Goal: Information Seeking & Learning: Check status

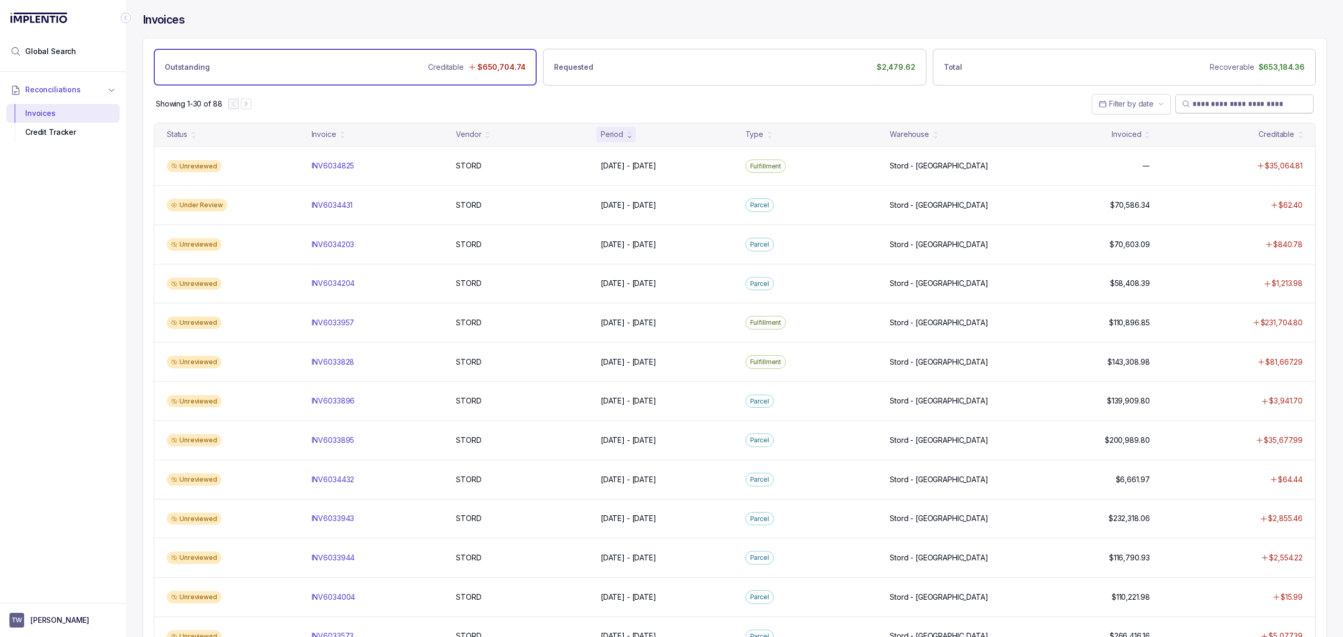
click at [1230, 103] on input "search" at bounding box center [1249, 104] width 114 height 10
paste input "**********"
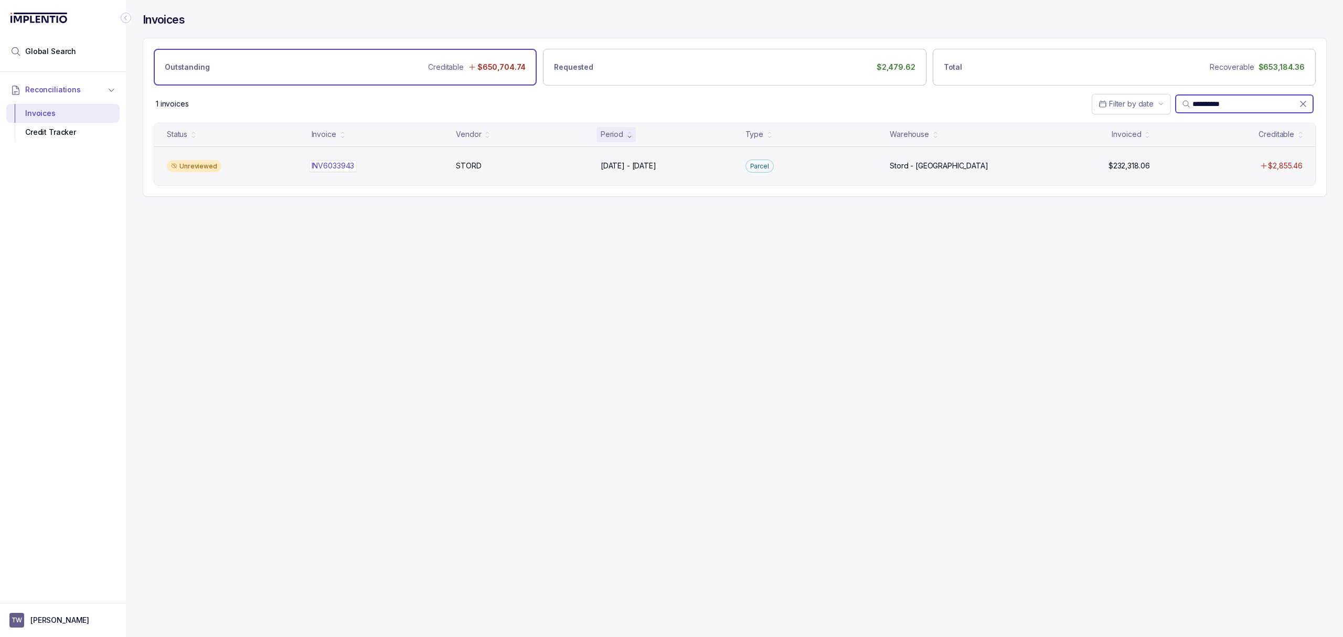
type input "**********"
click at [336, 164] on p "INV6033943" at bounding box center [333, 166] width 48 height 12
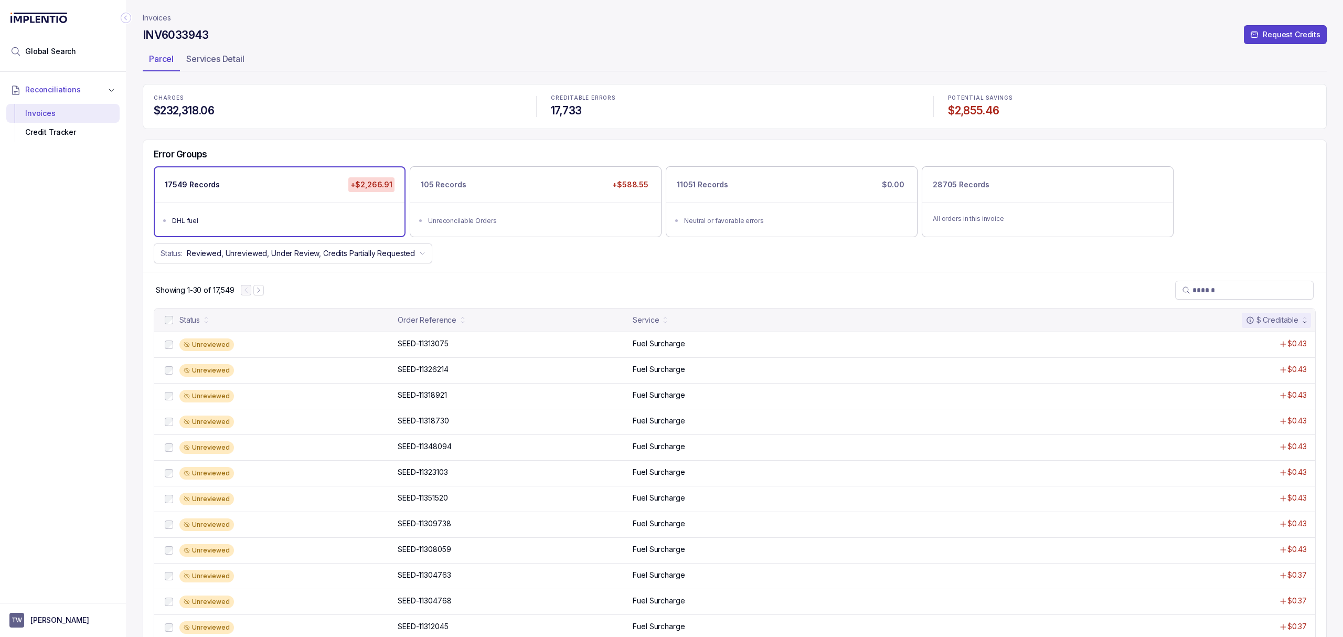
click at [180, 30] on h4 "INV6033943" at bounding box center [176, 35] width 66 height 15
copy h4 "INV6033943"
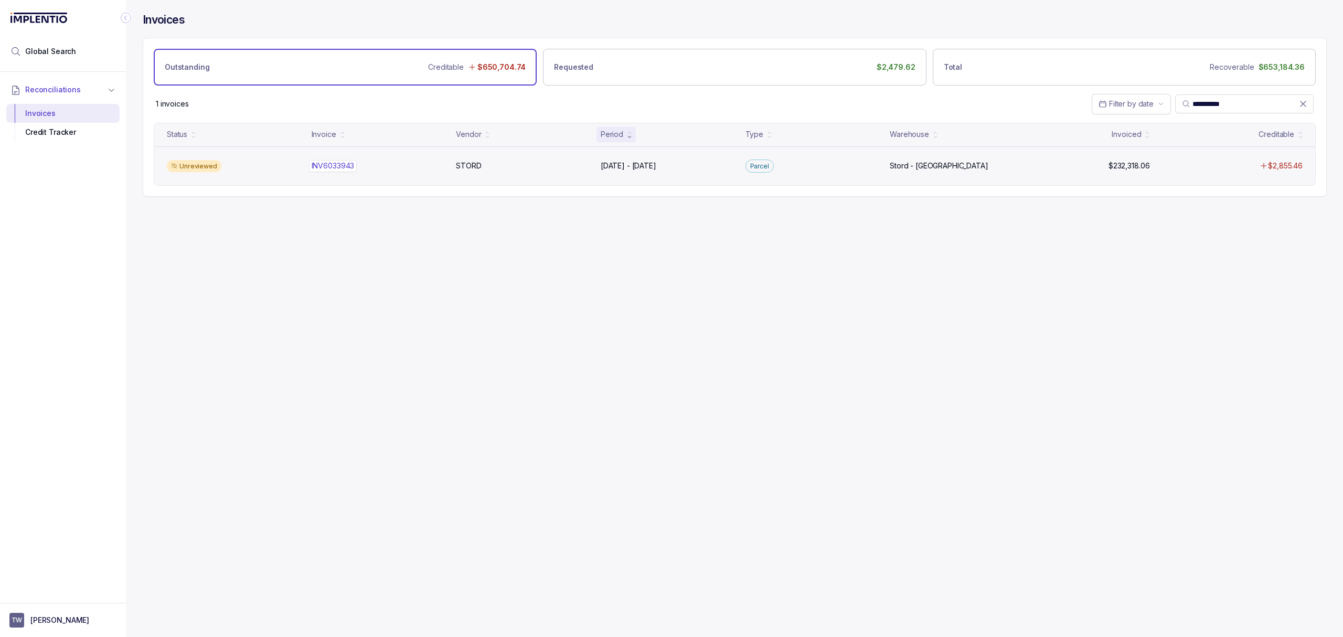
click at [340, 168] on p "INV6033943" at bounding box center [333, 166] width 48 height 12
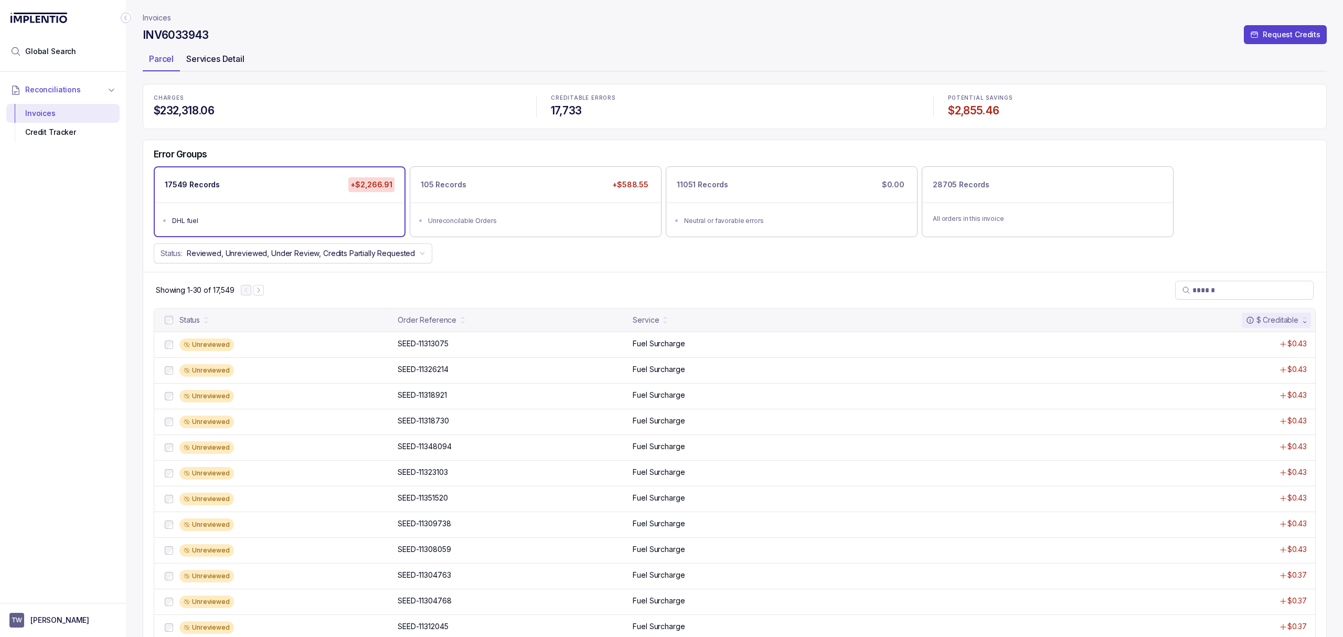
click at [218, 56] on p "Services Detail" at bounding box center [215, 58] width 58 height 13
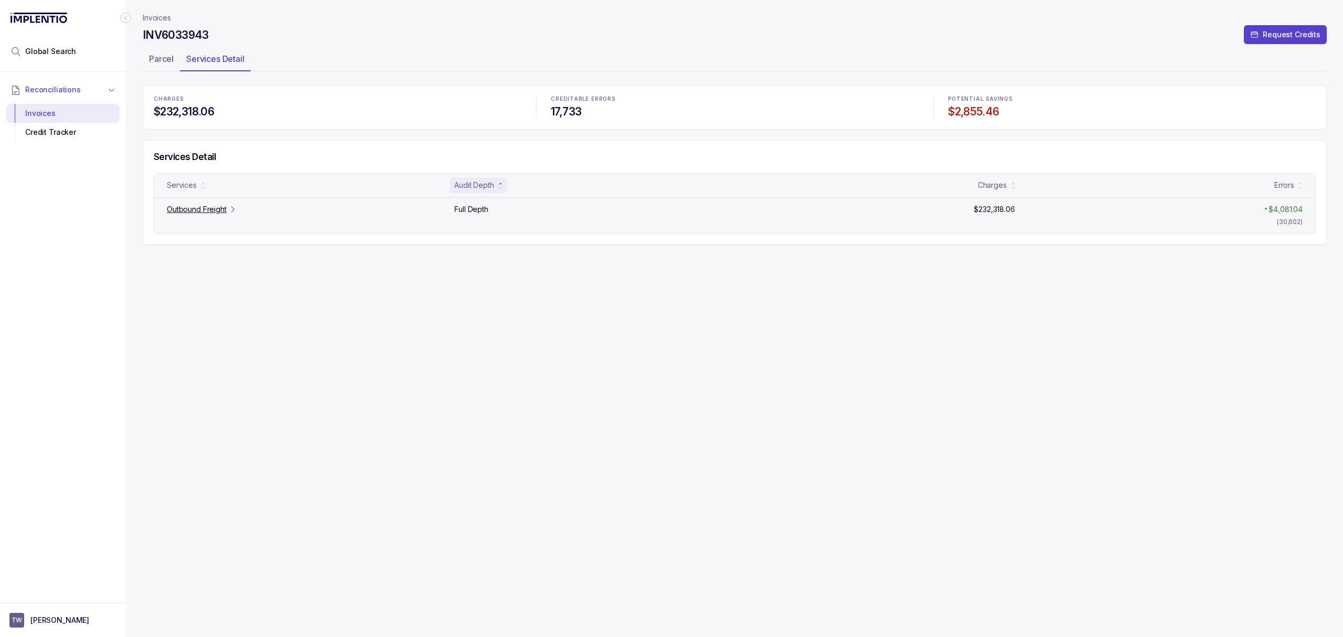
click at [178, 209] on p "Outbound Freight" at bounding box center [197, 209] width 60 height 10
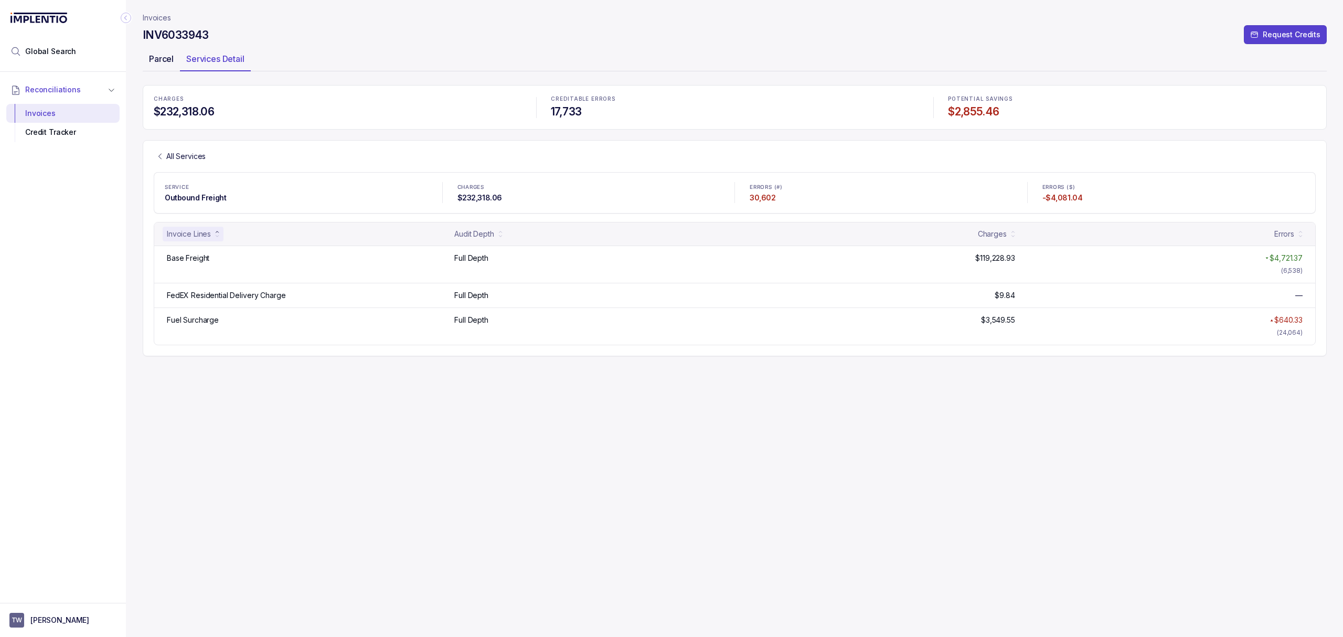
click at [170, 58] on p "Parcel" at bounding box center [161, 58] width 25 height 13
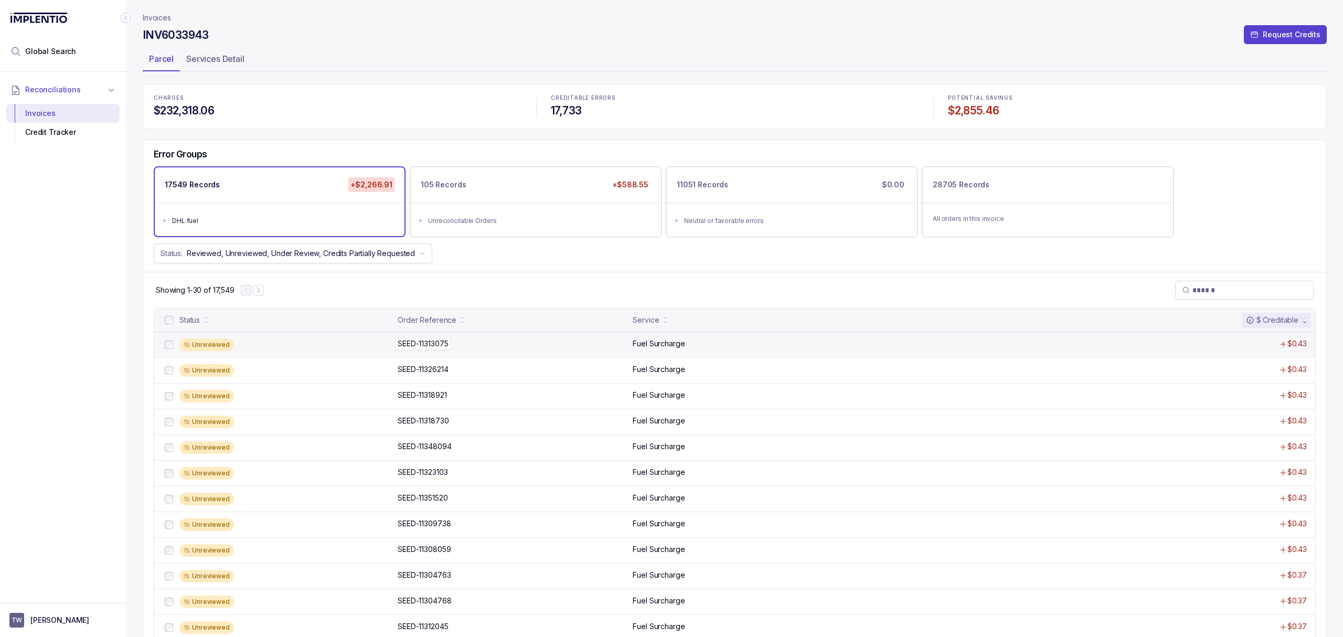
click at [437, 345] on p "SEED-11313075" at bounding box center [423, 344] width 56 height 12
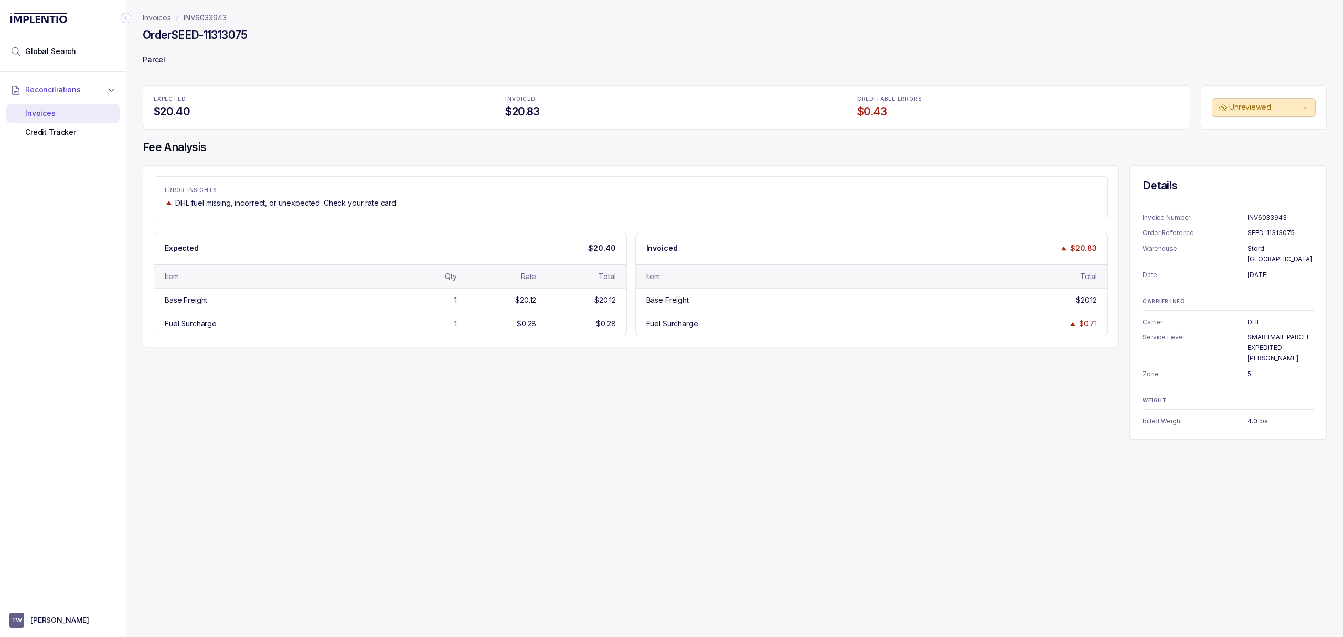
click at [198, 35] on h4 "Order SEED-11313075" at bounding box center [195, 35] width 105 height 15
click at [183, 32] on h4 "Order SEED-11313075" at bounding box center [195, 35] width 105 height 15
drag, startPoint x: 176, startPoint y: 32, endPoint x: 267, endPoint y: 29, distance: 91.3
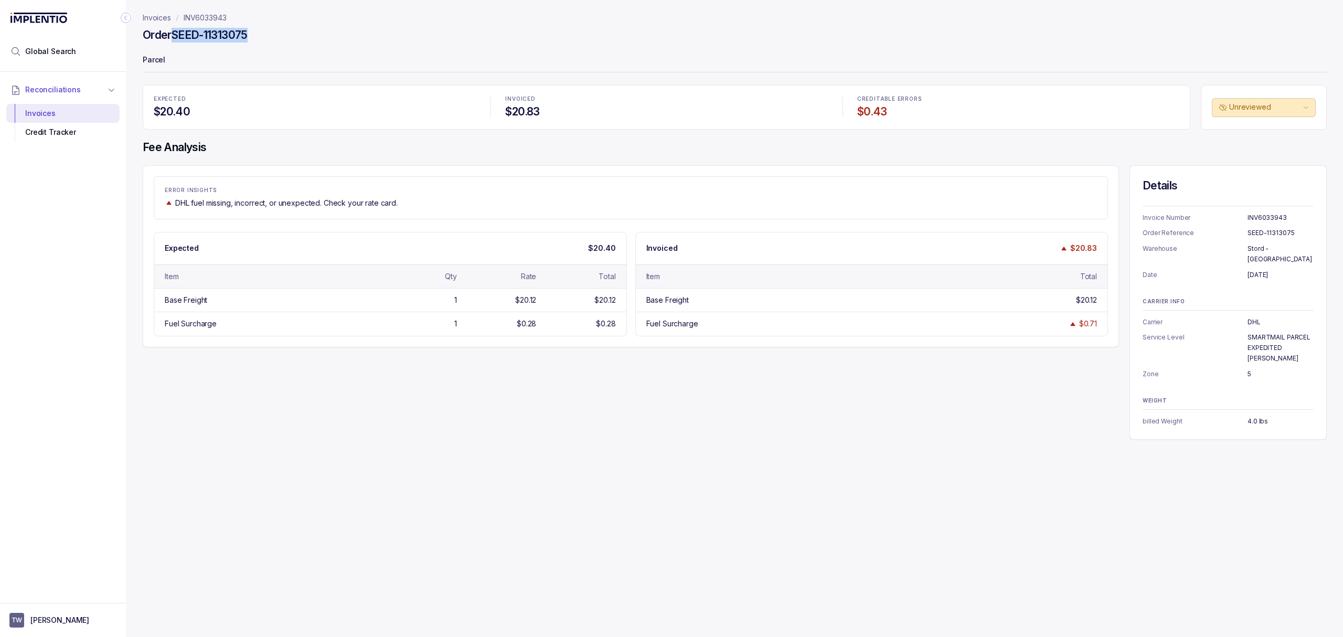
click at [267, 29] on div "Order SEED-11313075" at bounding box center [735, 36] width 1184 height 19
copy h4 "SEED-11313075"
drag, startPoint x: 240, startPoint y: 20, endPoint x: 181, endPoint y: 20, distance: 58.2
click at [181, 20] on nav "Invoices INV6033943" at bounding box center [735, 18] width 1184 height 10
copy p "INV6033943"
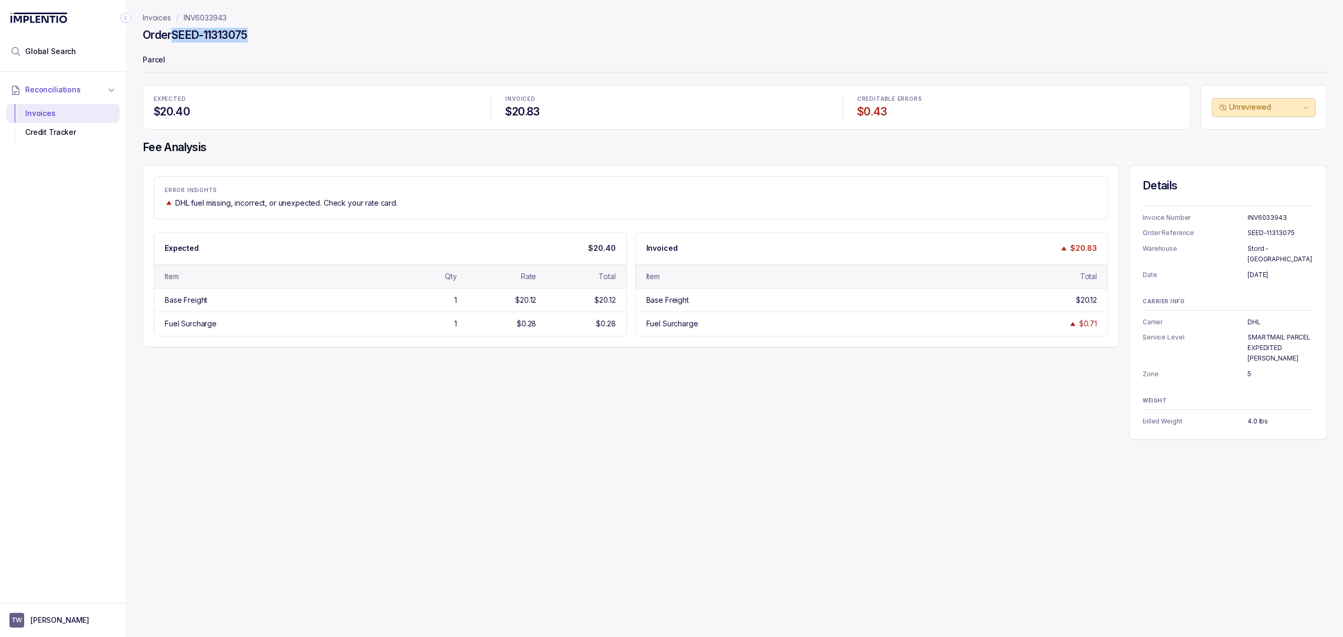
drag, startPoint x: 252, startPoint y: 38, endPoint x: 177, endPoint y: 38, distance: 75.5
click at [177, 38] on div "Order SEED-11313075" at bounding box center [735, 36] width 1184 height 19
copy h4 "SEED-11313075"
click at [254, 404] on div "ERROR INSIGHTS DHL fuel missing, incorrect, or unexpected. Check your rate card…" at bounding box center [735, 302] width 1184 height 274
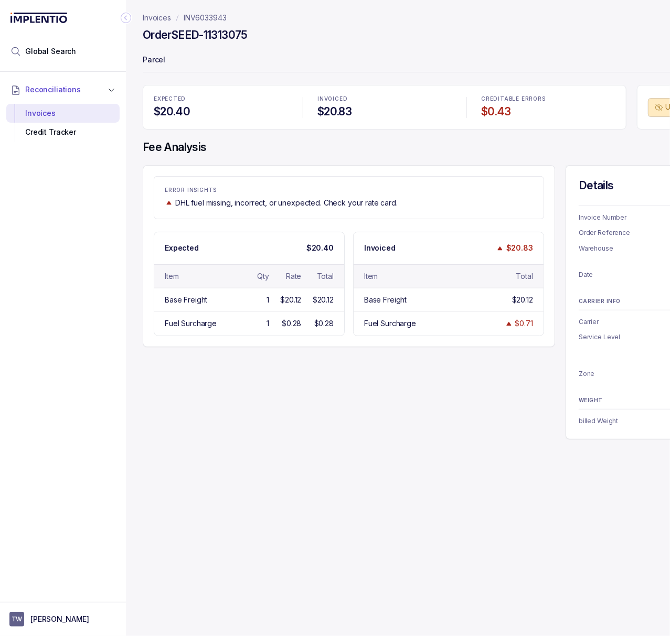
click at [125, 13] on icon "Collapse Icon" at bounding box center [126, 18] width 10 height 10
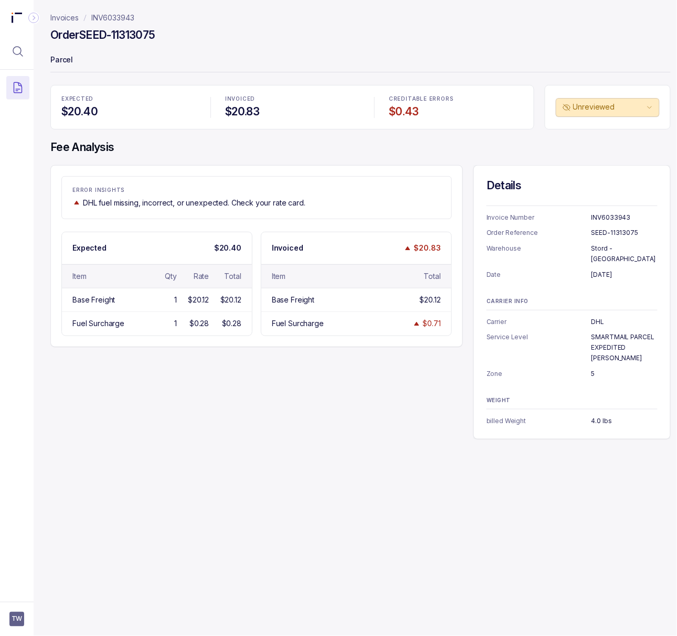
click at [315, 472] on div "Invoices INV6033943 Order SEED-11313075 Parcel EXPECTED $20.40 INVOICED $20.83 …" at bounding box center [356, 318] width 645 height 636
click at [594, 270] on p "[DATE]" at bounding box center [624, 275] width 66 height 10
copy p "[DATE]"
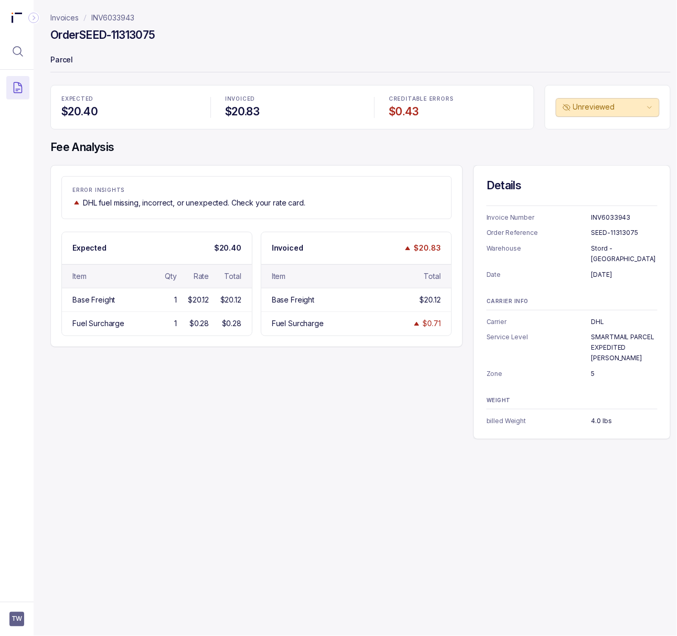
click at [594, 317] on p "DHL" at bounding box center [624, 322] width 66 height 10
copy p "DHL"
drag, startPoint x: 591, startPoint y: 327, endPoint x: 651, endPoint y: 334, distance: 61.2
click at [651, 334] on p "SMARTMAIL PARCEL EXPEDITED [PERSON_NAME]" at bounding box center [624, 347] width 66 height 31
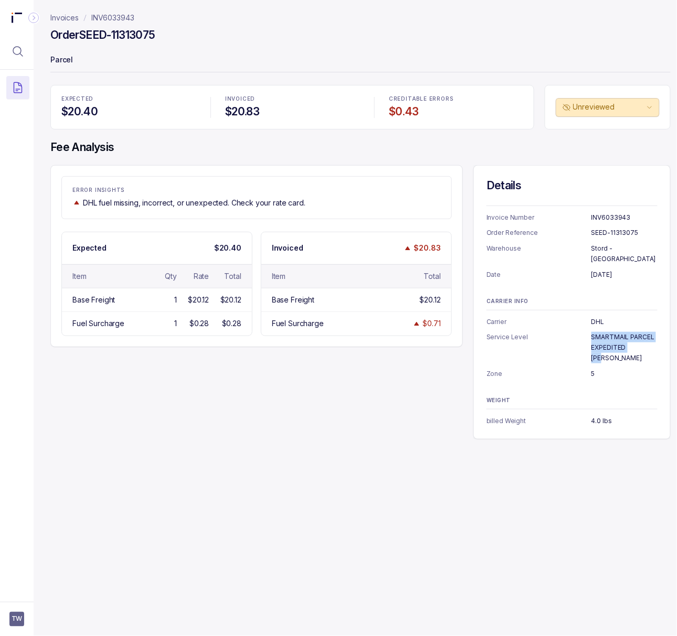
copy p "SMARTMAIL PARCEL EXPEDITED [PERSON_NAME]"
click at [595, 240] on ul "Invoice Number INV6033943 Order Reference SEED-11313075 Warehouse Stord - [GEOG…" at bounding box center [571, 245] width 171 height 67
click at [596, 244] on p "Stord - [GEOGRAPHIC_DATA]" at bounding box center [624, 253] width 66 height 20
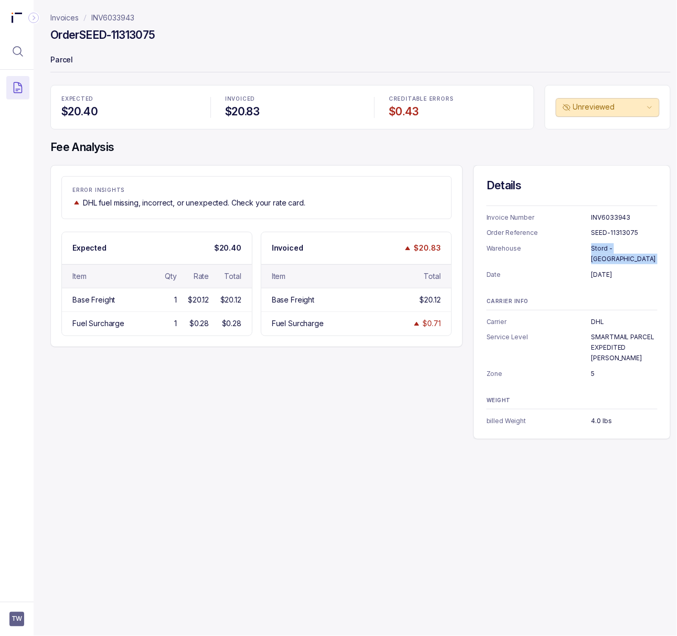
copy p "Stord - [GEOGRAPHIC_DATA]"
click at [592, 369] on p "5" at bounding box center [624, 374] width 66 height 10
copy p "5"
click at [597, 416] on p "4.0 lbs" at bounding box center [624, 421] width 66 height 10
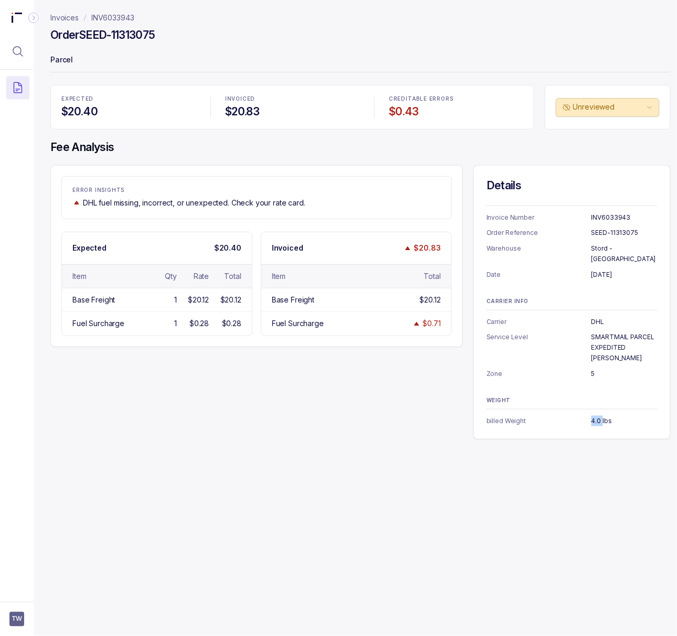
click at [597, 416] on p "4.0 lbs" at bounding box center [624, 421] width 66 height 10
copy p "4.0 lbs"
click at [110, 14] on p "INV6033943" at bounding box center [112, 18] width 43 height 10
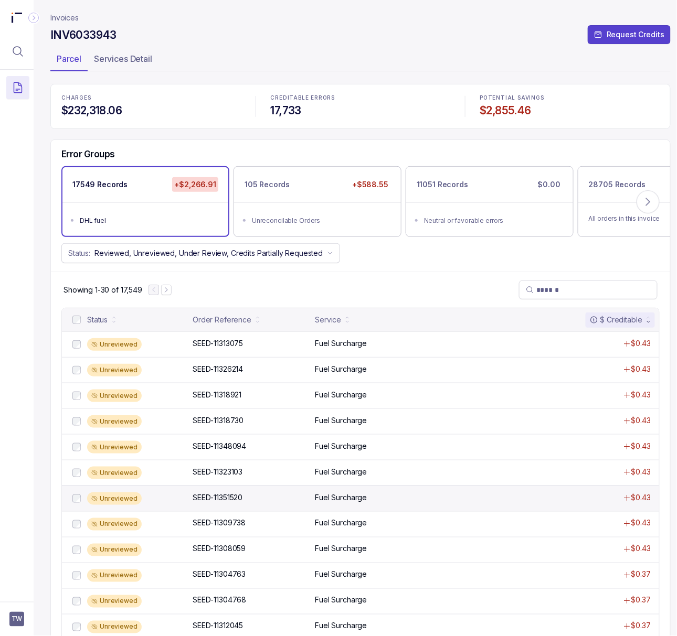
scroll to position [70, 0]
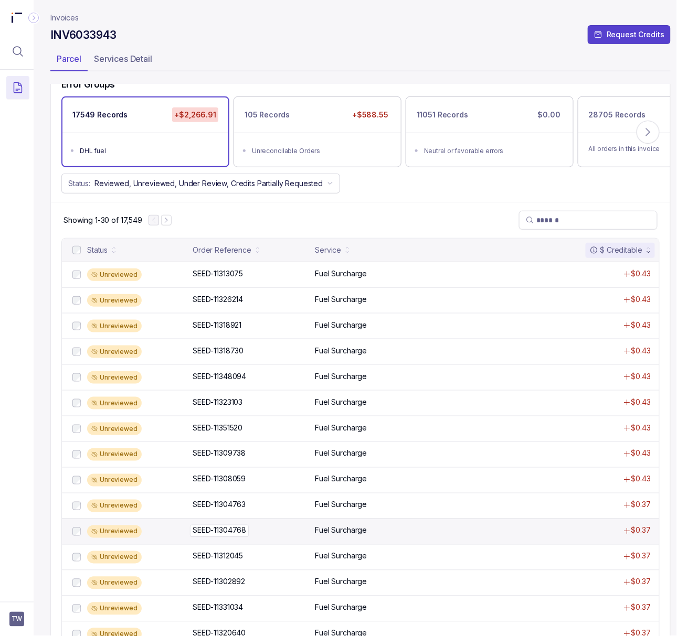
click at [241, 529] on p "SEED-11304768" at bounding box center [219, 531] width 59 height 12
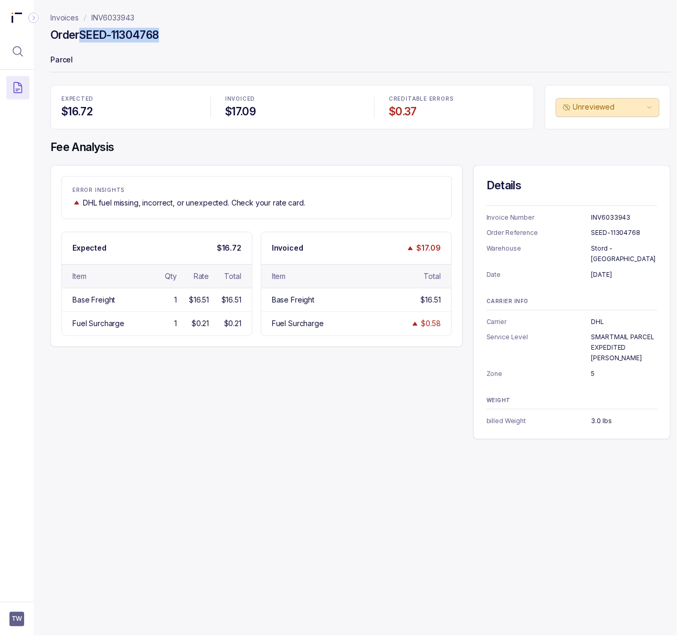
drag, startPoint x: 83, startPoint y: 33, endPoint x: 185, endPoint y: 34, distance: 102.3
click at [185, 34] on div "Order SEED-11304768" at bounding box center [360, 36] width 620 height 19
click at [598, 270] on p "[DATE]" at bounding box center [624, 275] width 66 height 10
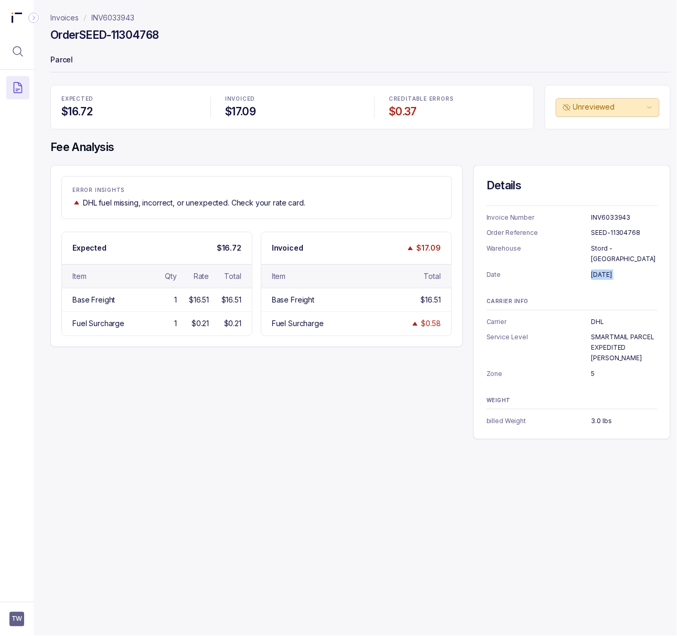
click at [605, 416] on p "3.0 lbs" at bounding box center [624, 421] width 66 height 10
click at [106, 17] on p "INV6033943" at bounding box center [112, 18] width 43 height 10
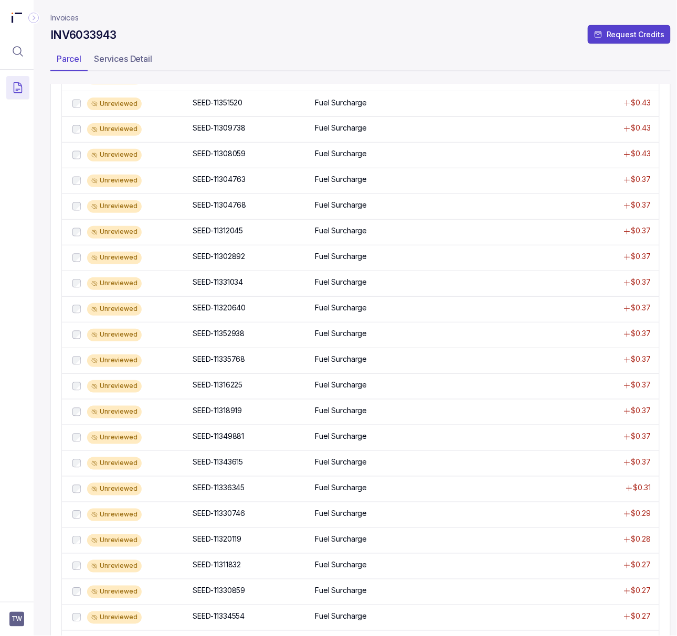
scroll to position [420, 0]
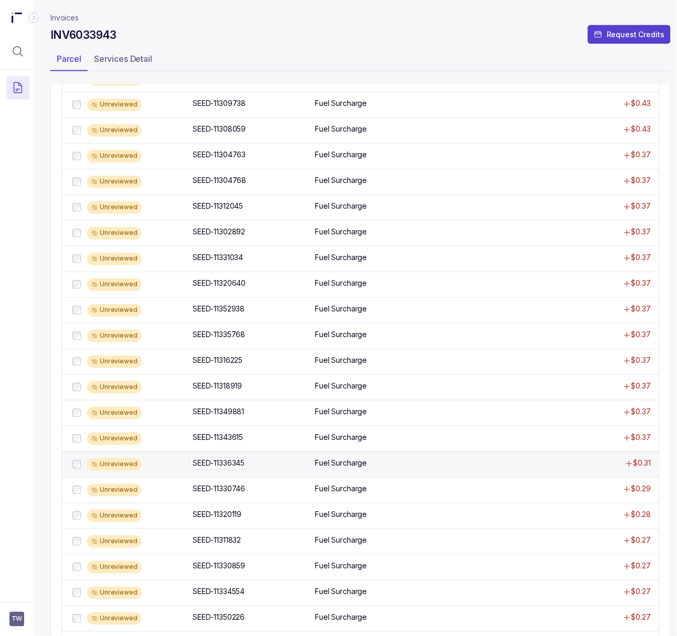
click at [228, 469] on p "SEED-11336345" at bounding box center [218, 464] width 57 height 12
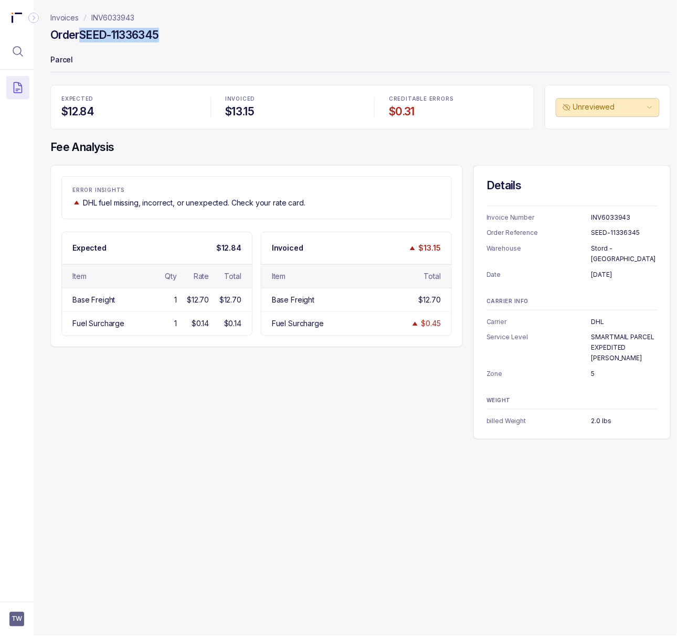
drag, startPoint x: 82, startPoint y: 37, endPoint x: 172, endPoint y: 42, distance: 89.8
click at [172, 42] on div "Order SEED-11336345" at bounding box center [360, 36] width 620 height 19
click at [592, 270] on p "[DATE]" at bounding box center [624, 275] width 66 height 10
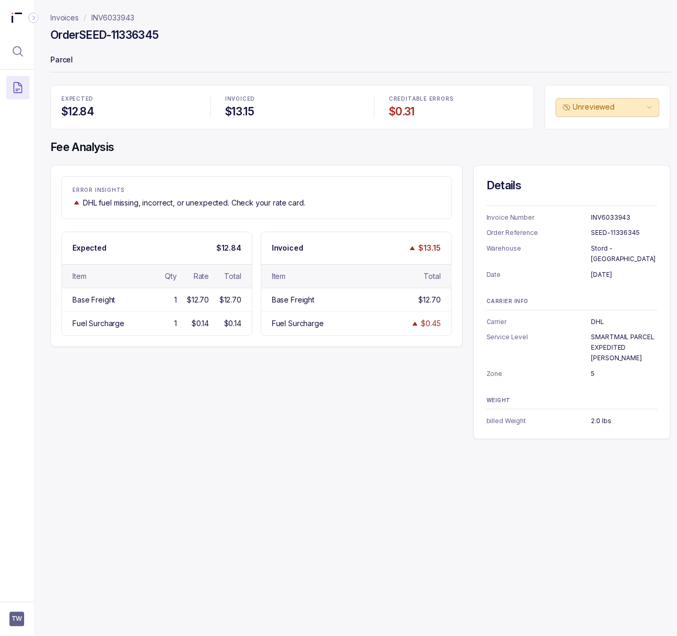
click at [600, 416] on p "2.0 lbs" at bounding box center [624, 421] width 66 height 10
click at [110, 17] on p "INV6033943" at bounding box center [112, 18] width 43 height 10
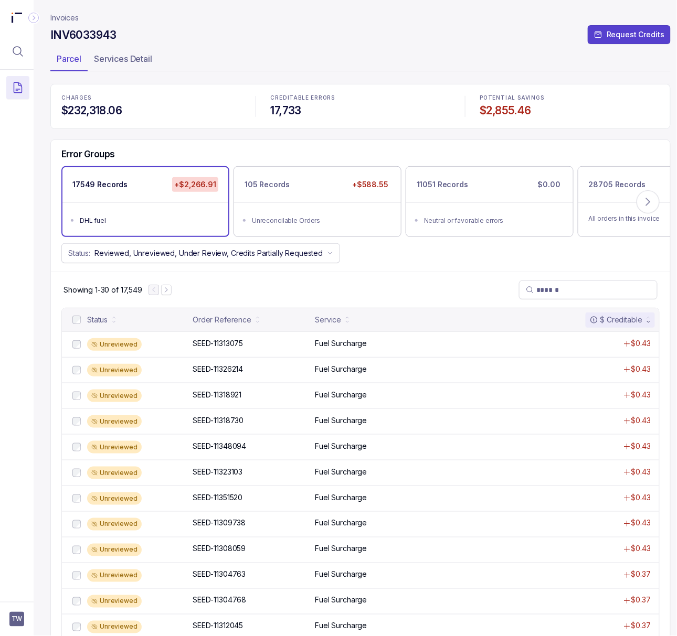
click at [636, 321] on div "$ Creditable" at bounding box center [615, 320] width 52 height 10
click at [636, 325] on div "$ Creditable" at bounding box center [615, 320] width 52 height 10
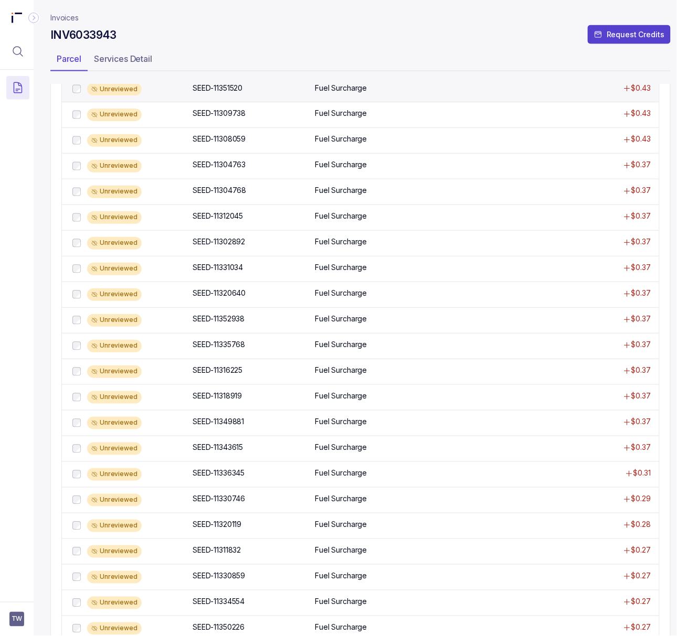
scroll to position [420, 0]
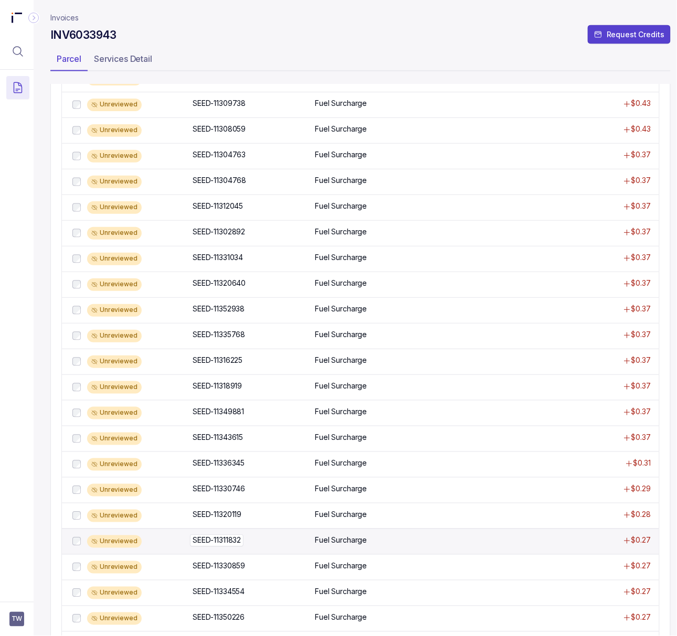
click at [224, 542] on p "SEED-11311832" at bounding box center [216, 541] width 53 height 12
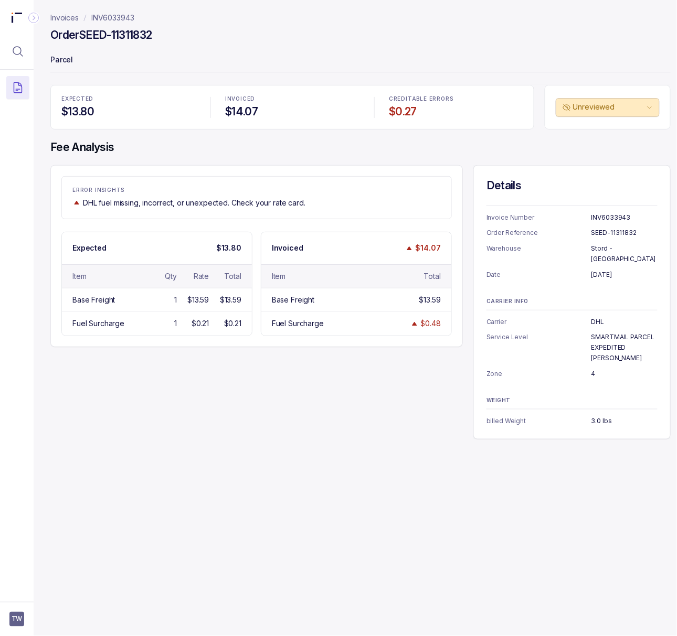
click at [599, 270] on p "[DATE]" at bounding box center [624, 275] width 66 height 10
drag, startPoint x: 83, startPoint y: 36, endPoint x: 185, endPoint y: 36, distance: 102.3
click at [185, 36] on div "Order SEED-11311832" at bounding box center [360, 36] width 620 height 19
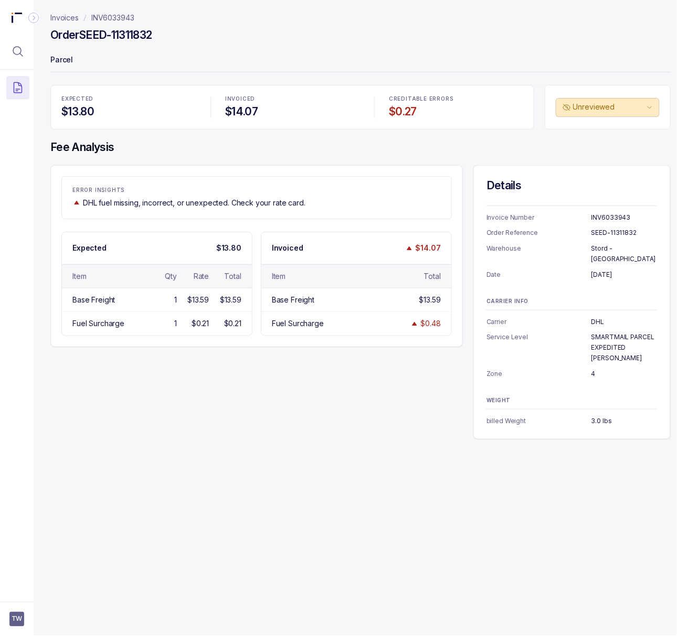
click at [592, 369] on p "4" at bounding box center [624, 374] width 66 height 10
click at [592, 416] on p "3.0 lbs" at bounding box center [624, 421] width 66 height 10
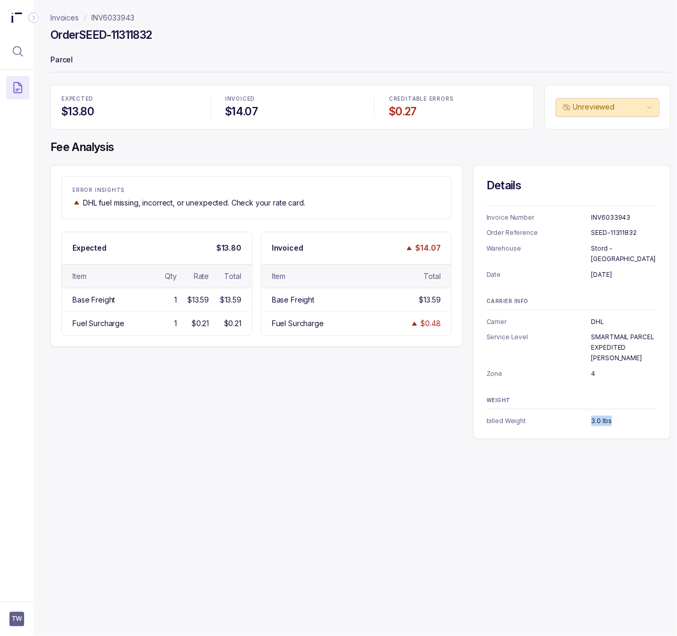
click at [100, 17] on p "INV6033943" at bounding box center [112, 18] width 43 height 10
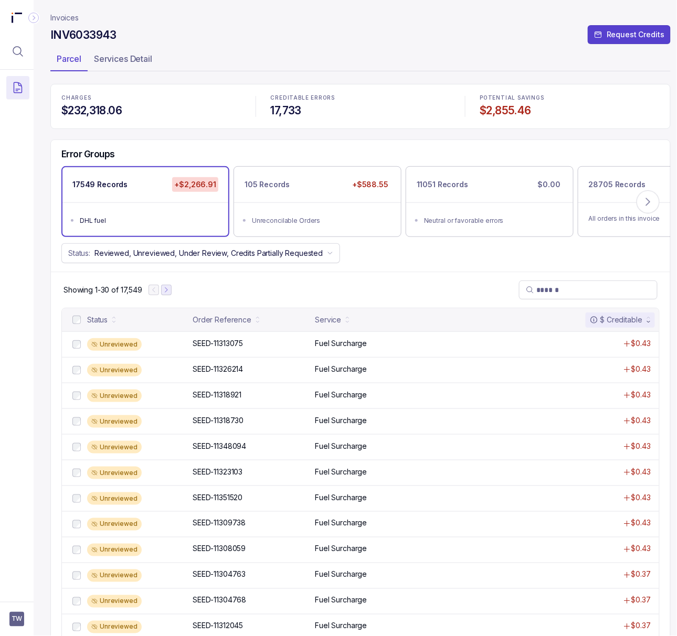
click at [163, 294] on icon "Next Page" at bounding box center [166, 289] width 7 height 7
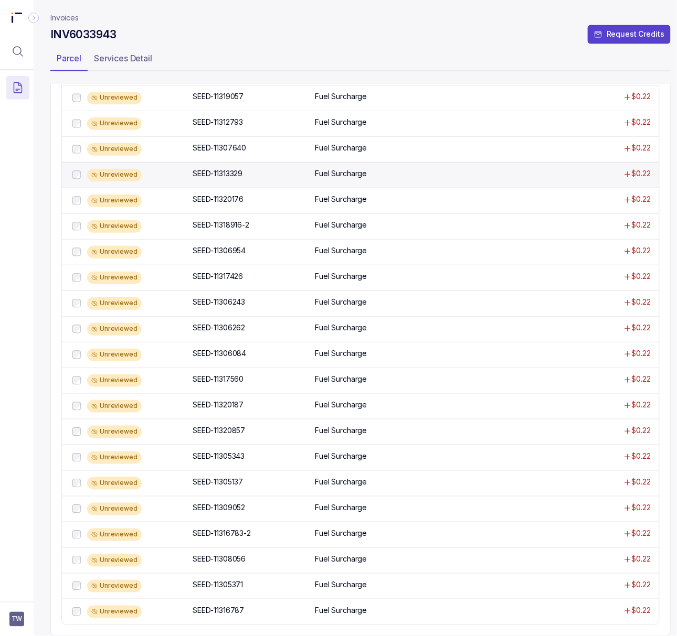
scroll to position [496, 0]
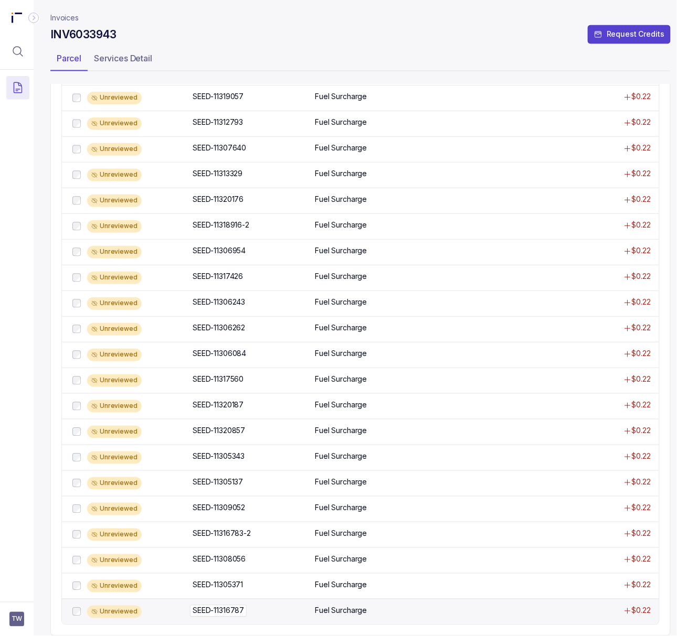
click at [228, 605] on p "SEED-11316787" at bounding box center [218, 611] width 57 height 12
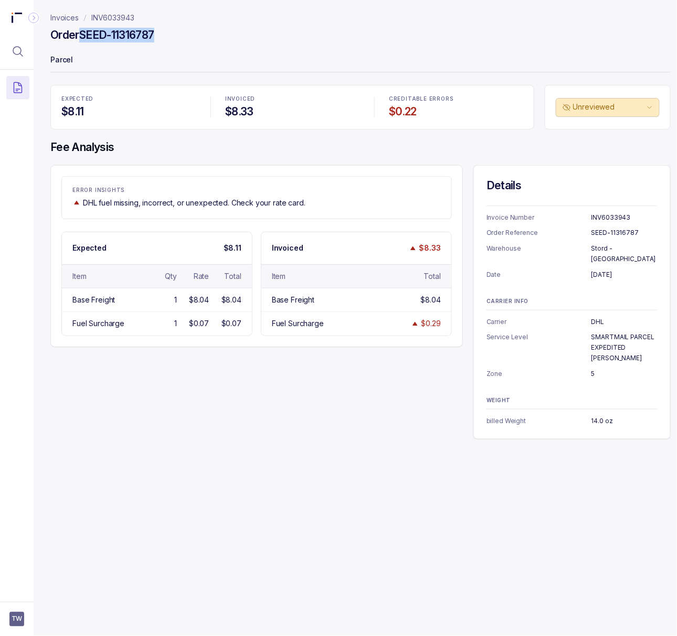
drag, startPoint x: 82, startPoint y: 33, endPoint x: 206, endPoint y: 40, distance: 124.0
click at [206, 40] on div "Order SEED-11316787" at bounding box center [360, 36] width 620 height 19
click at [594, 270] on p "[DATE]" at bounding box center [624, 275] width 66 height 10
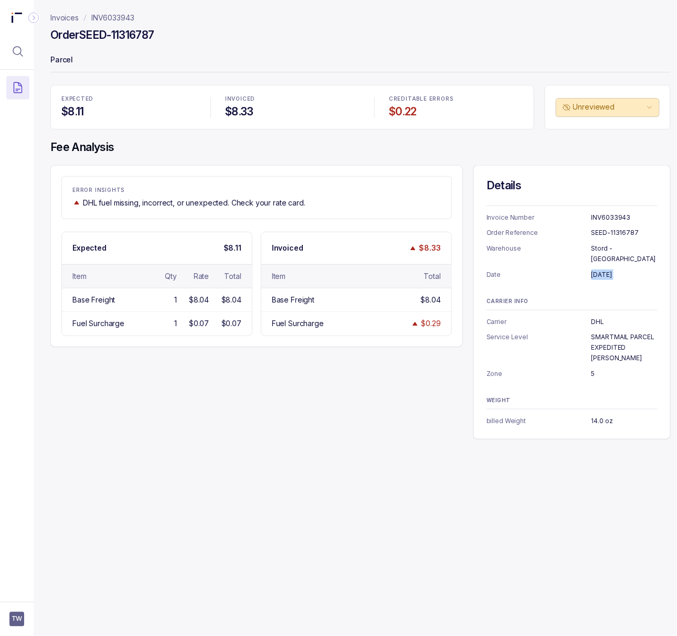
click at [593, 369] on p "5" at bounding box center [624, 374] width 66 height 10
click at [601, 416] on p "14.0 oz" at bounding box center [624, 421] width 66 height 10
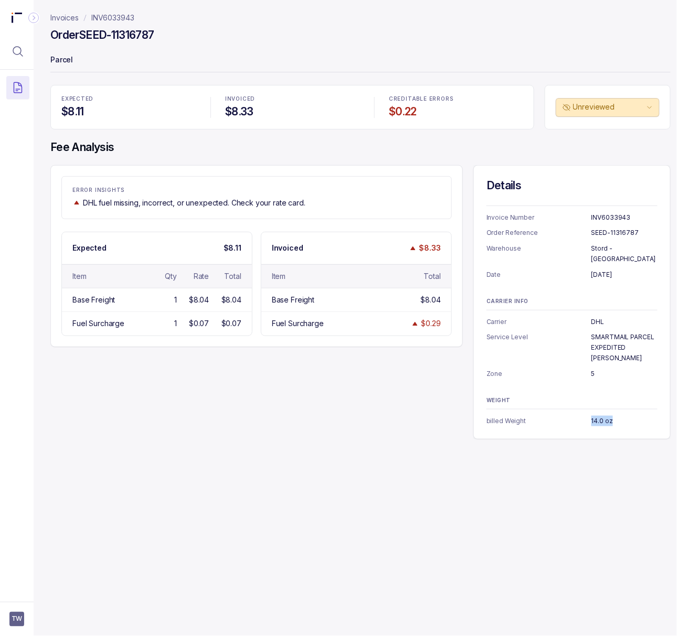
click at [601, 416] on p "14.0 oz" at bounding box center [624, 421] width 66 height 10
click at [106, 16] on p "INV6033943" at bounding box center [112, 18] width 43 height 10
click at [105, 17] on p "INV6033943" at bounding box center [112, 18] width 43 height 10
click at [187, 404] on div "ERROR INSIGHTS DHL fuel missing, incorrect, or unexpected. Check your rate card…" at bounding box center [360, 302] width 620 height 274
click at [116, 15] on p "INV6033943" at bounding box center [112, 18] width 43 height 10
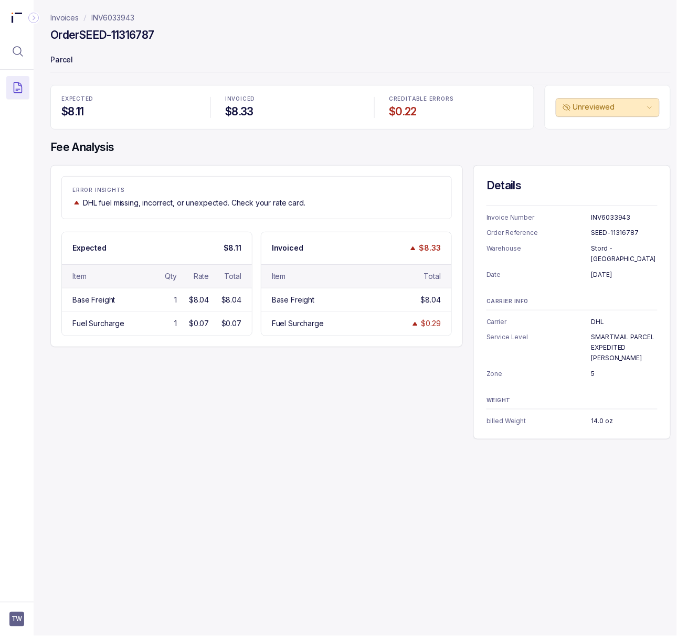
click at [256, 35] on div "Order SEED-11316787" at bounding box center [360, 36] width 620 height 19
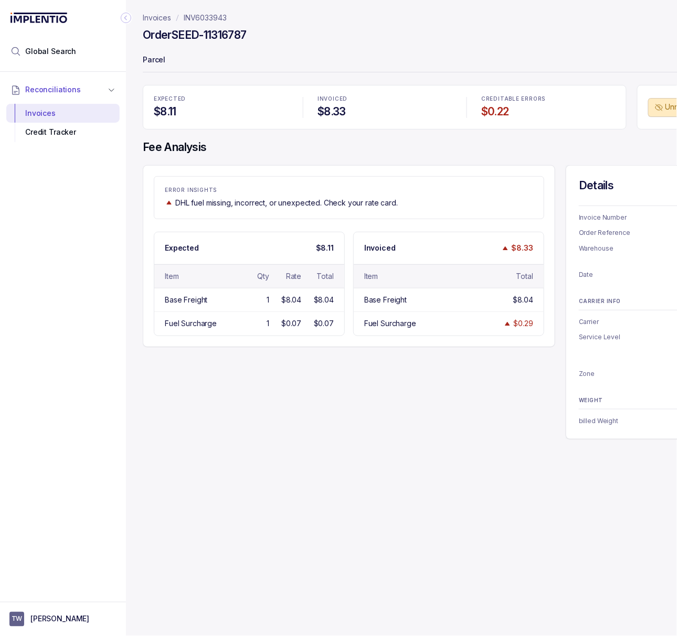
click at [209, 18] on p "INV6033943" at bounding box center [205, 18] width 43 height 10
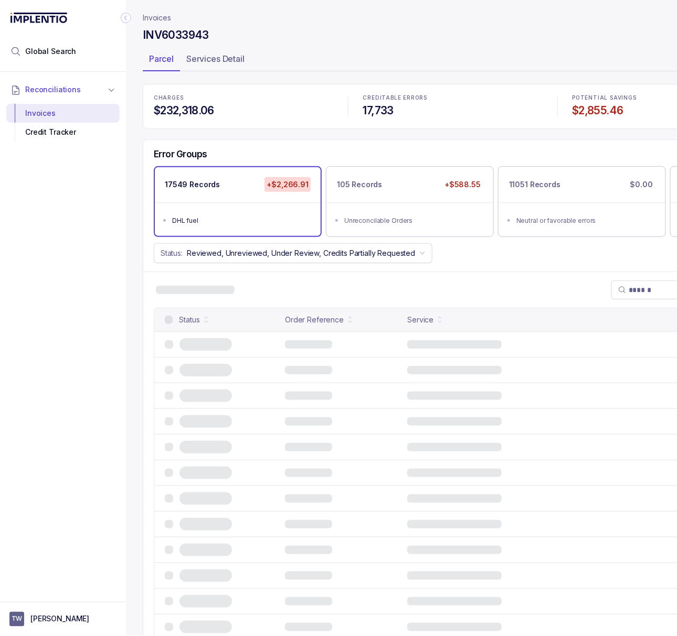
click at [125, 18] on icon "Collapse Icon" at bounding box center [125, 18] width 3 height 5
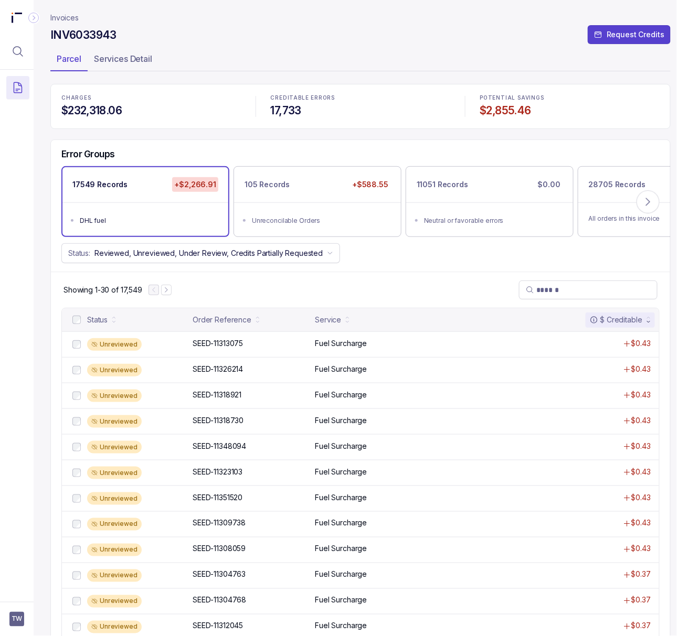
click at [63, 21] on p "Invoices" at bounding box center [64, 18] width 28 height 10
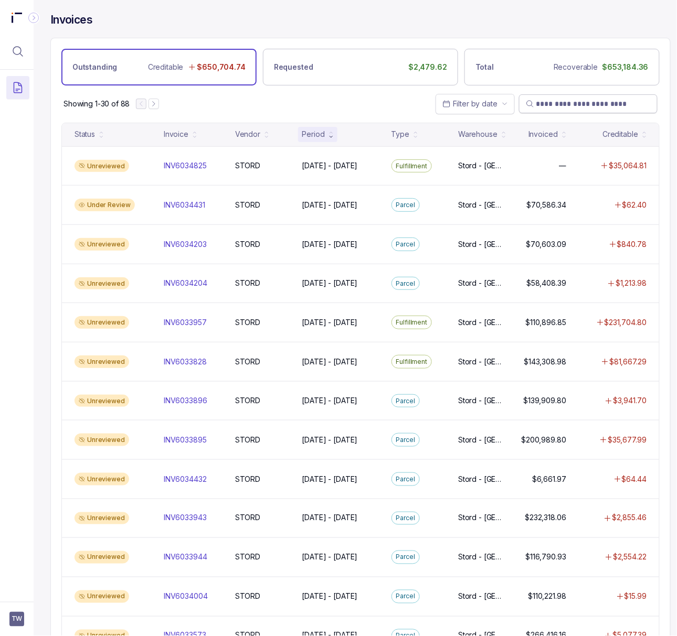
click at [559, 105] on input "search" at bounding box center [593, 104] width 114 height 10
paste input "**********"
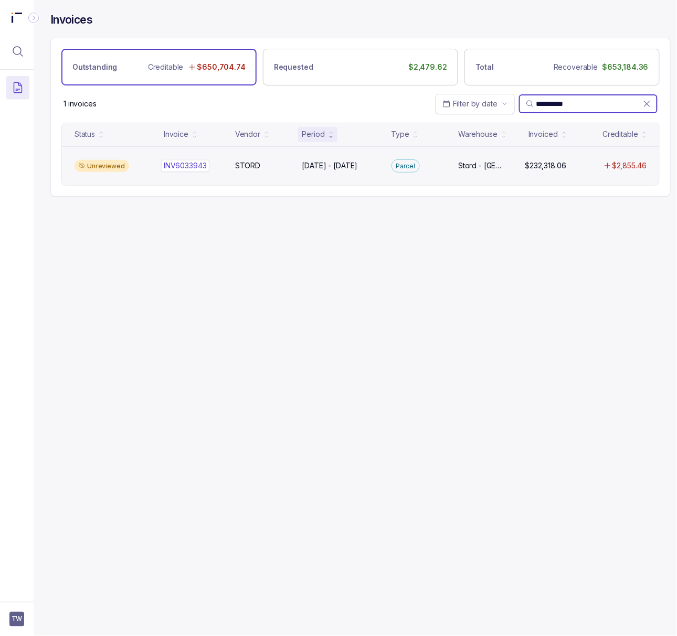
type input "**********"
click at [180, 166] on p "INV6033943" at bounding box center [185, 166] width 48 height 12
click at [192, 168] on p "INV6033943" at bounding box center [185, 166] width 48 height 12
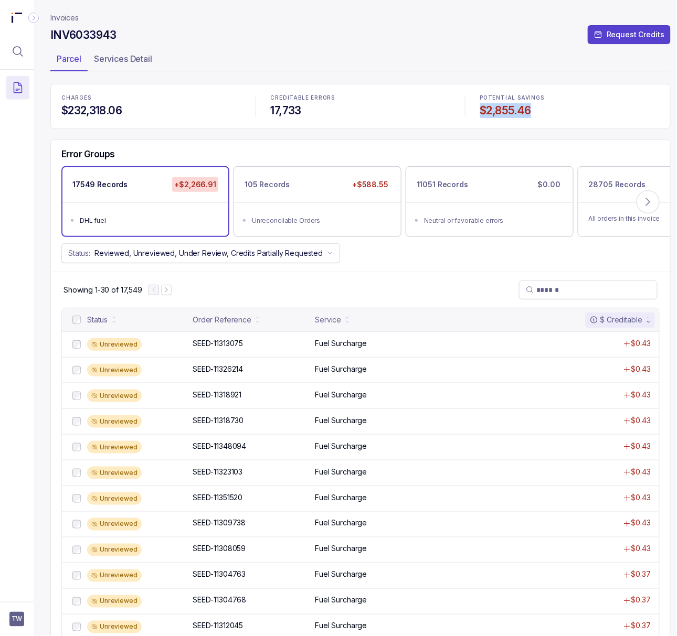
drag, startPoint x: 535, startPoint y: 110, endPoint x: 477, endPoint y: 116, distance: 58.0
click at [477, 116] on div "POTENTIAL SAVINGS $2,855.46" at bounding box center [570, 106] width 192 height 35
copy h4 "$2,855.46"
click at [65, 19] on p "Invoices" at bounding box center [64, 18] width 28 height 10
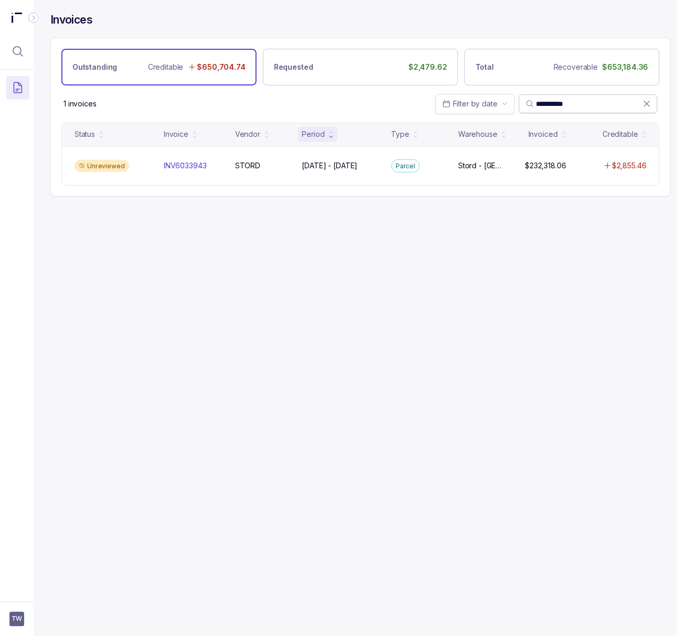
click at [561, 100] on input "**********" at bounding box center [589, 104] width 106 height 10
paste input "search"
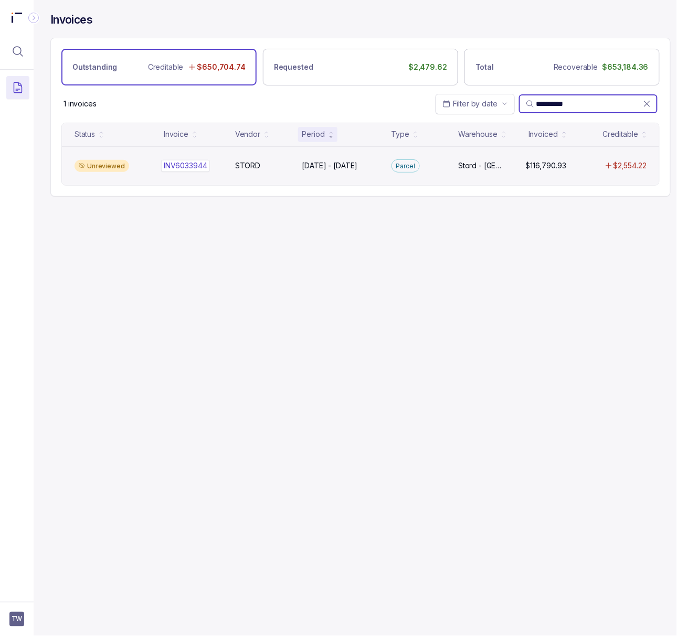
type input "**********"
click at [181, 165] on p "INV6033944" at bounding box center [185, 166] width 49 height 12
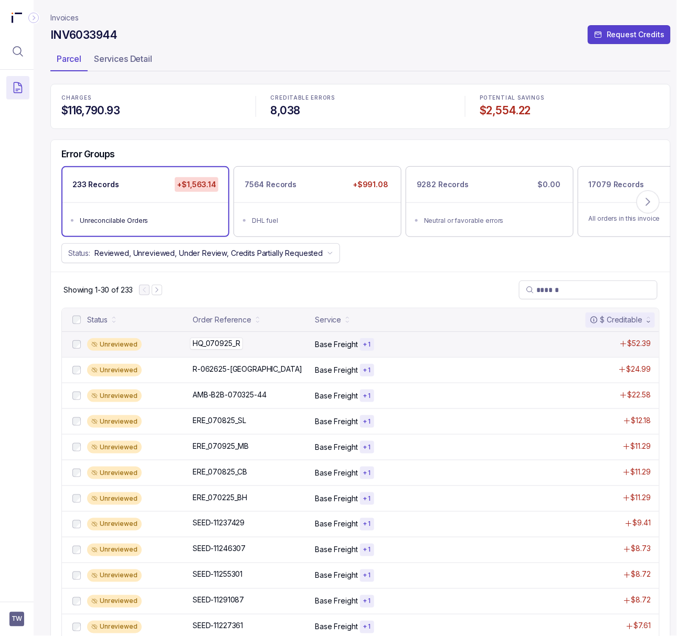
click at [223, 348] on p "HQ_070925_R" at bounding box center [216, 344] width 52 height 12
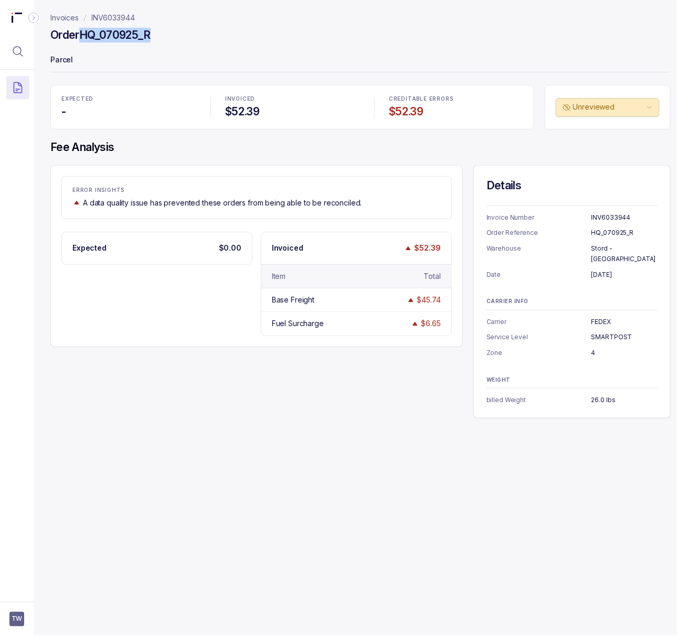
drag, startPoint x: 82, startPoint y: 34, endPoint x: 172, endPoint y: 30, distance: 90.3
click at [172, 30] on div "Order HQ_070925_R" at bounding box center [360, 36] width 620 height 19
copy h4 "HQ_070925_R"
drag, startPoint x: 587, startPoint y: 265, endPoint x: 640, endPoint y: 261, distance: 52.6
click at [640, 270] on li "Date July 10, 2025" at bounding box center [571, 275] width 171 height 10
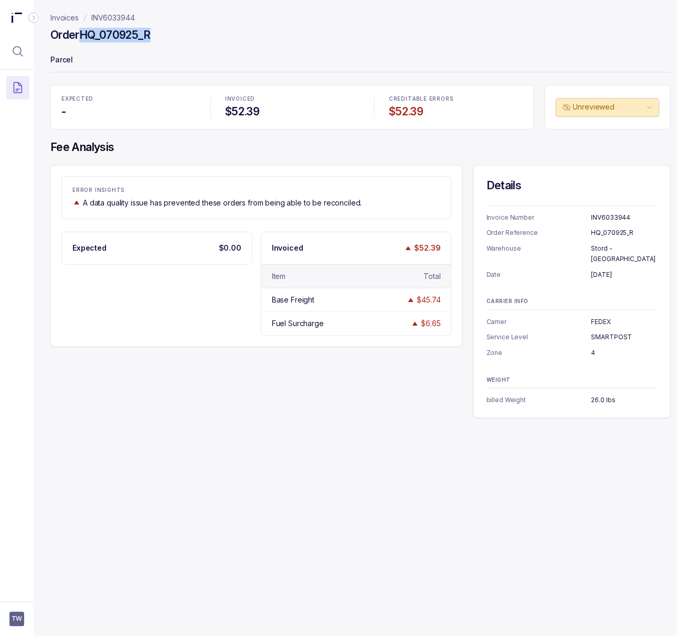
copy li "July 10, 2025"
drag, startPoint x: 588, startPoint y: 250, endPoint x: 648, endPoint y: 251, distance: 59.8
click at [648, 251] on li "Warehouse Stord - Reno" at bounding box center [571, 253] width 171 height 20
copy li "Stord - [GEOGRAPHIC_DATA]"
click at [624, 248] on p "Stord - [GEOGRAPHIC_DATA]" at bounding box center [624, 253] width 66 height 20
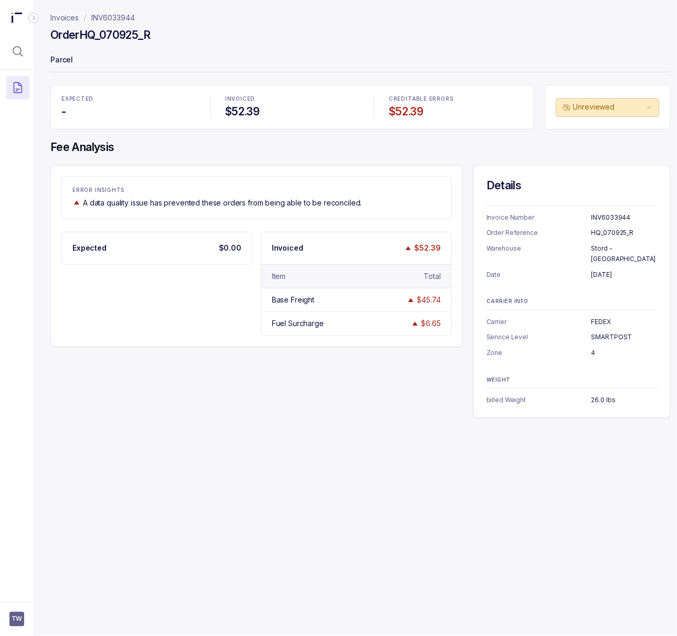
click at [615, 250] on p "Stord - [GEOGRAPHIC_DATA]" at bounding box center [624, 253] width 66 height 20
copy p "Stord - [GEOGRAPHIC_DATA]"
click at [597, 317] on p "FEDEX" at bounding box center [624, 322] width 66 height 10
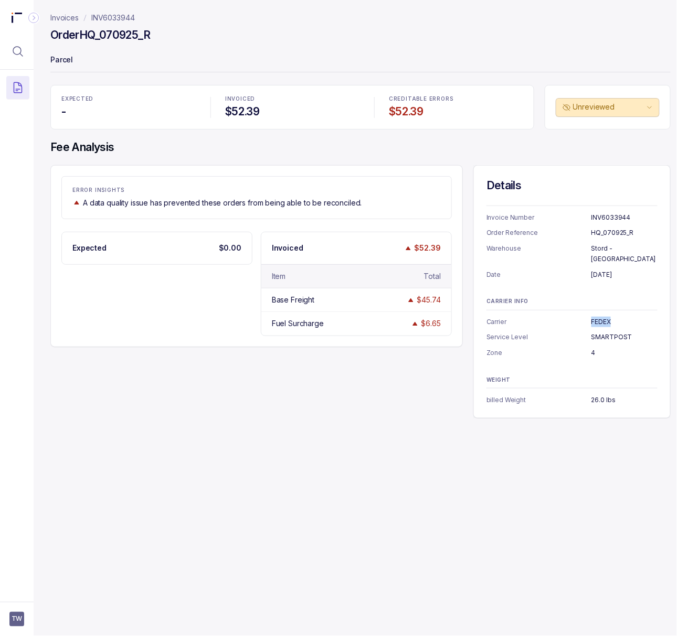
click at [597, 317] on p "FEDEX" at bounding box center [624, 322] width 66 height 10
copy p "FEDEX"
click at [609, 332] on p "SMARTPOST" at bounding box center [624, 337] width 66 height 10
copy p "SMARTPOST"
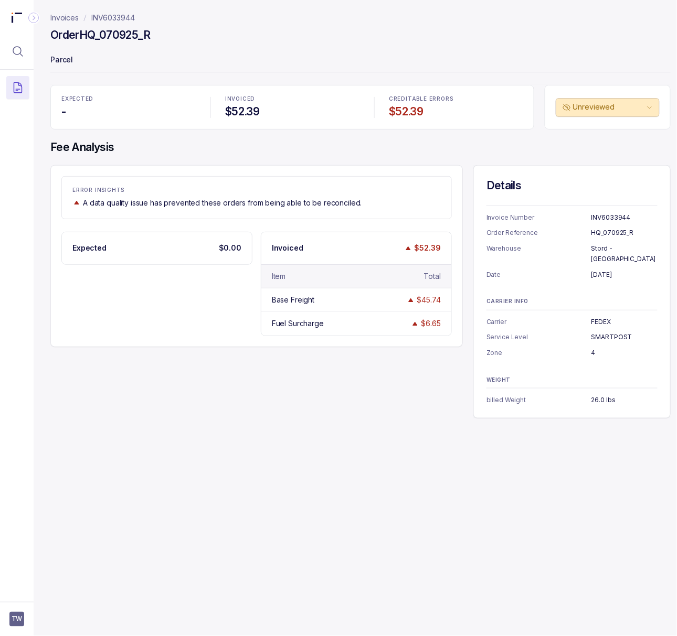
click at [593, 348] on p "4" at bounding box center [624, 353] width 66 height 10
copy p "4"
click at [606, 395] on p "26.0 lbs" at bounding box center [624, 400] width 66 height 10
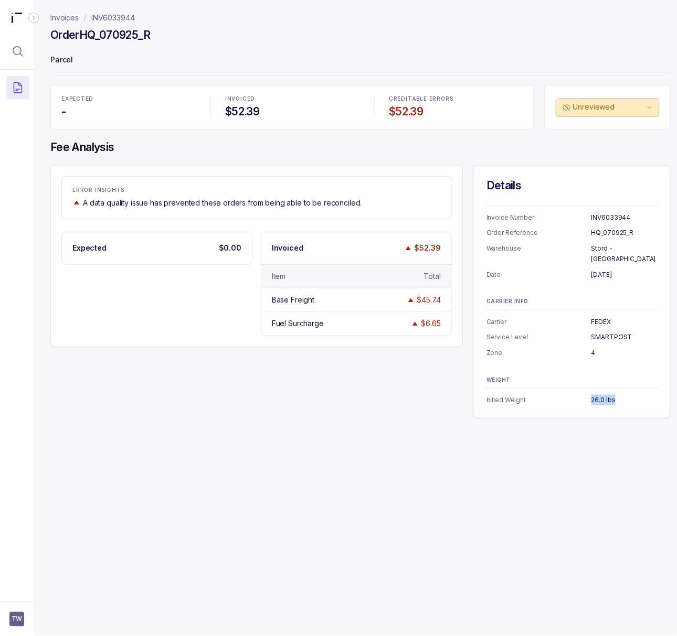
click at [606, 395] on p "26.0 lbs" at bounding box center [624, 400] width 66 height 10
copy p "26.0 lbs"
drag, startPoint x: 84, startPoint y: 34, endPoint x: 170, endPoint y: 34, distance: 86.5
click at [170, 34] on div "Order HQ_070925_R" at bounding box center [360, 36] width 620 height 19
copy h4 "HQ_070925_R"
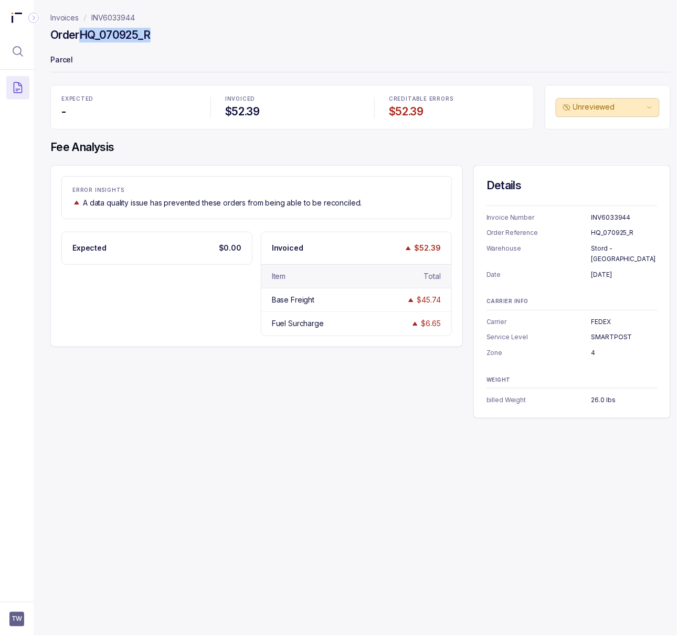
click at [115, 15] on p "INV6033944" at bounding box center [113, 18] width 44 height 10
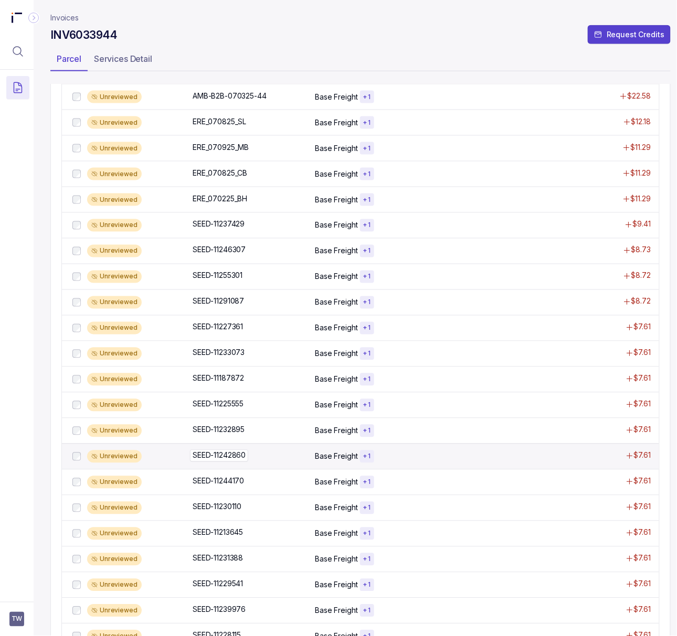
scroll to position [349, 0]
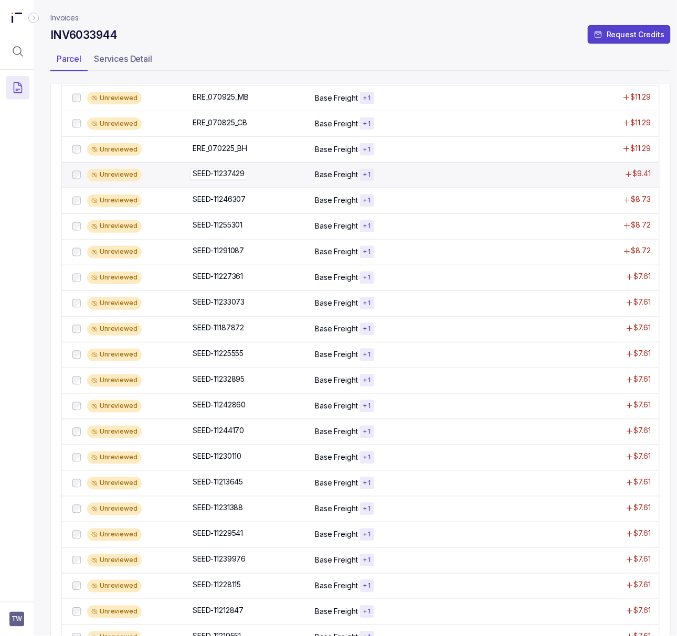
click at [219, 180] on p "SEED-11237429" at bounding box center [218, 174] width 57 height 12
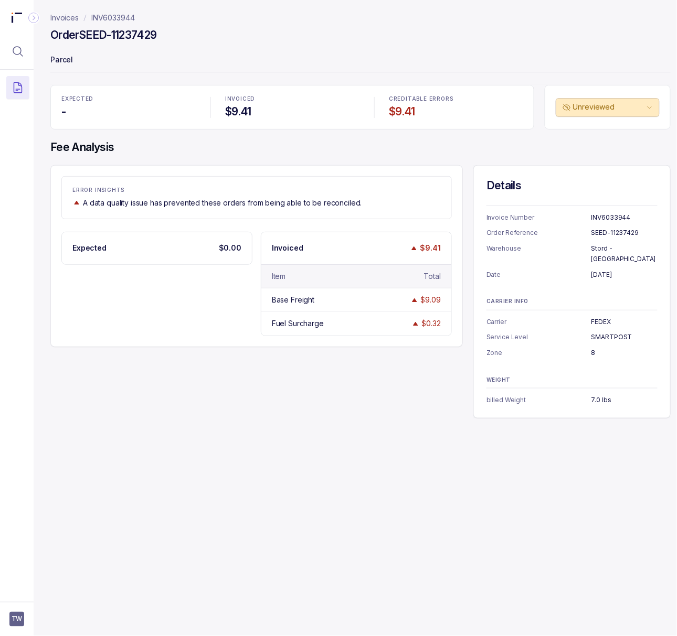
click at [116, 19] on p "INV6033944" at bounding box center [113, 18] width 44 height 10
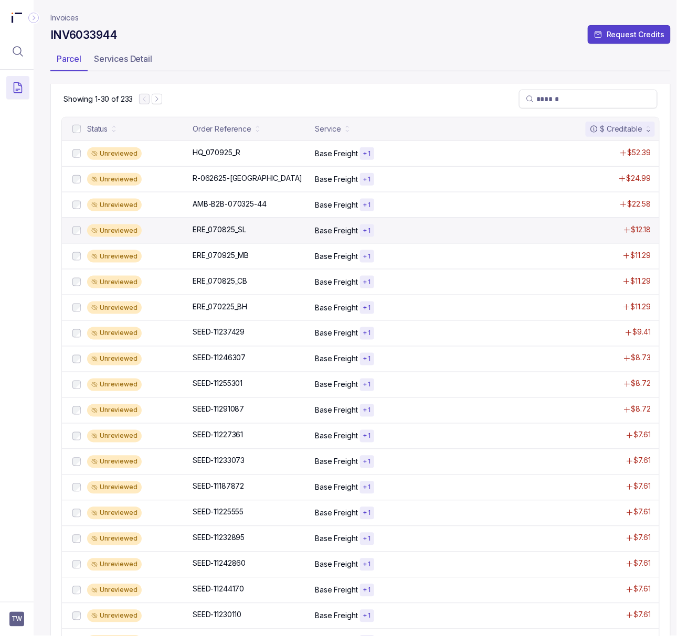
scroll to position [210, 0]
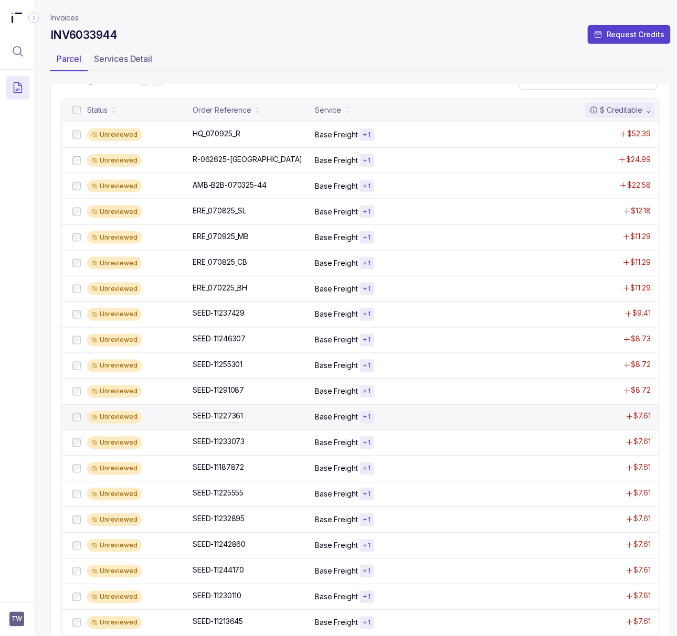
click at [214, 420] on p "SEED-11227361" at bounding box center [218, 417] width 56 height 12
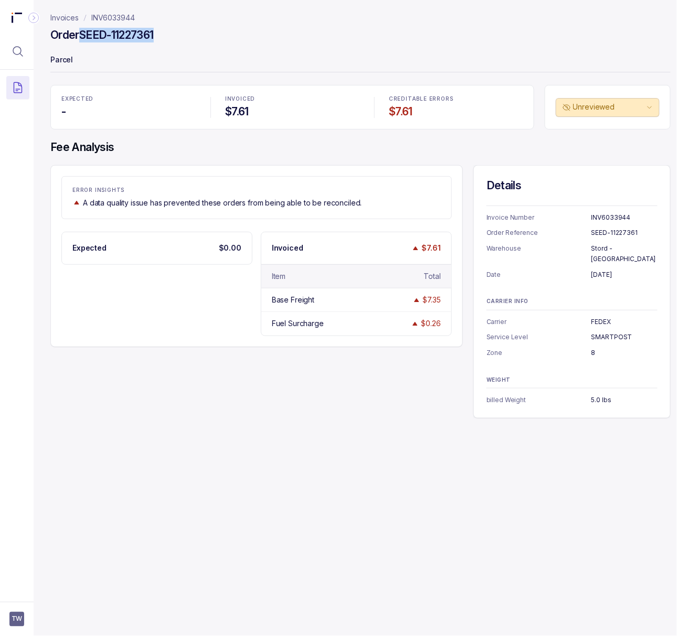
drag, startPoint x: 160, startPoint y: 35, endPoint x: 82, endPoint y: 34, distance: 77.6
click at [82, 34] on div "Order SEED-11227361" at bounding box center [360, 36] width 620 height 19
drag, startPoint x: 592, startPoint y: 265, endPoint x: 658, endPoint y: 263, distance: 65.6
click at [658, 263] on div "Details Invoice Number INV6033944 Order Reference SEED-11227361 Warehouse Stord…" at bounding box center [569, 291] width 197 height 253
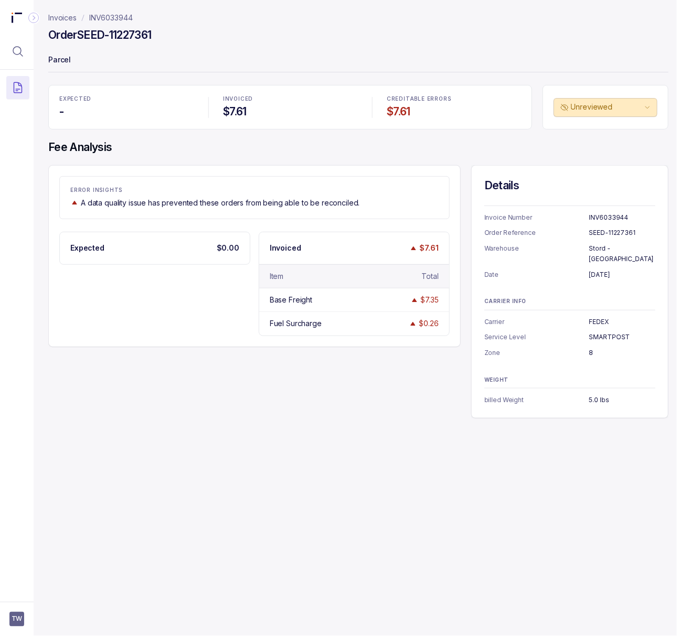
click at [590, 348] on p "8" at bounding box center [622, 353] width 66 height 10
click at [598, 395] on p "5.0 lbs" at bounding box center [622, 400] width 66 height 10
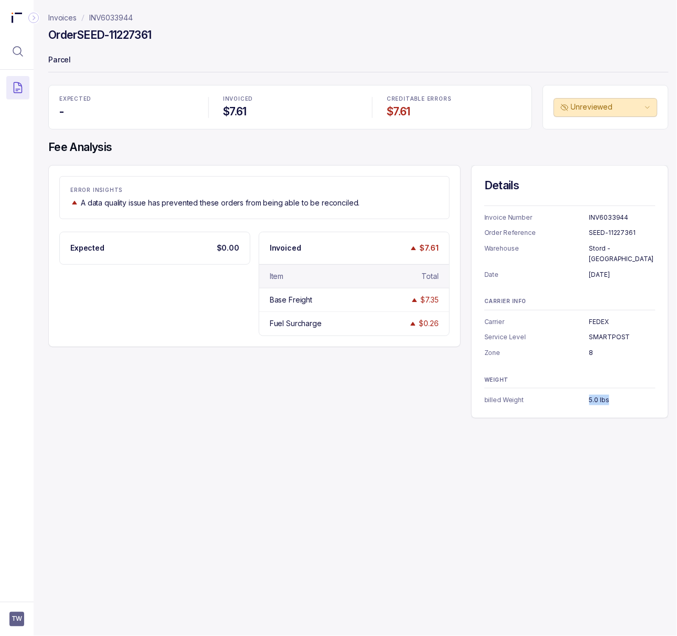
click at [105, 15] on p "INV6033944" at bounding box center [111, 18] width 44 height 10
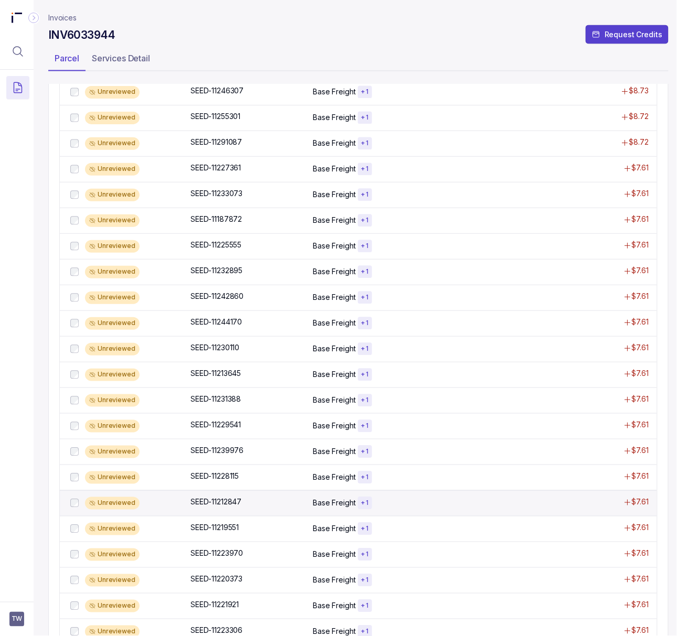
scroll to position [496, 2]
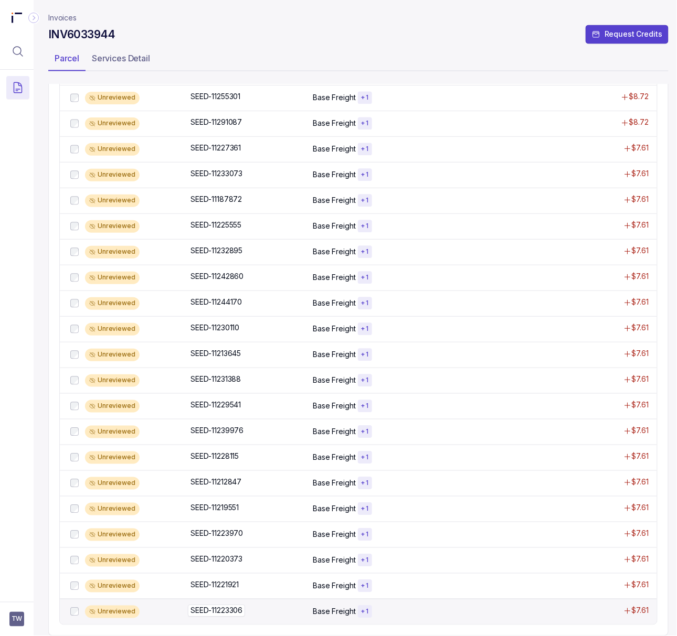
click at [217, 605] on p "SEED-11223306" at bounding box center [216, 611] width 57 height 12
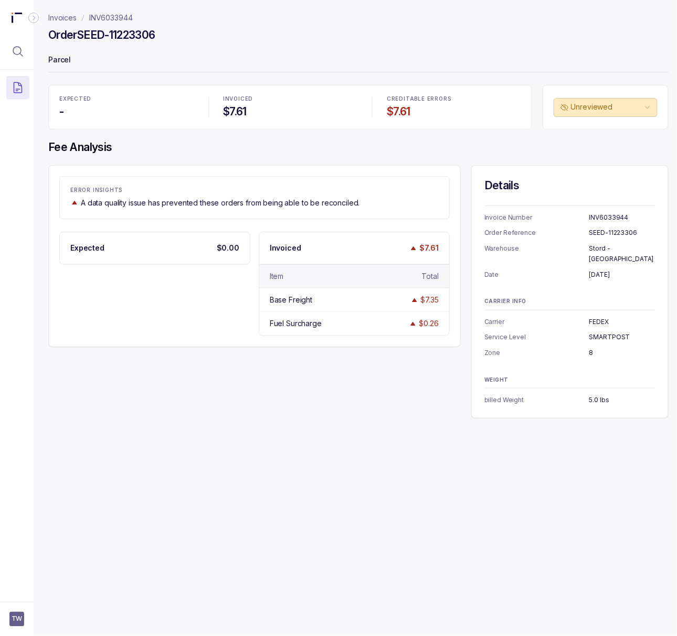
click at [146, 34] on h4 "Order SEED-11223306" at bounding box center [101, 35] width 107 height 15
drag, startPoint x: 80, startPoint y: 34, endPoint x: 199, endPoint y: 34, distance: 119.6
click at [199, 34] on div "Order SEED-11223306" at bounding box center [358, 36] width 620 height 19
click at [105, 19] on p "INV6033944" at bounding box center [111, 18] width 44 height 10
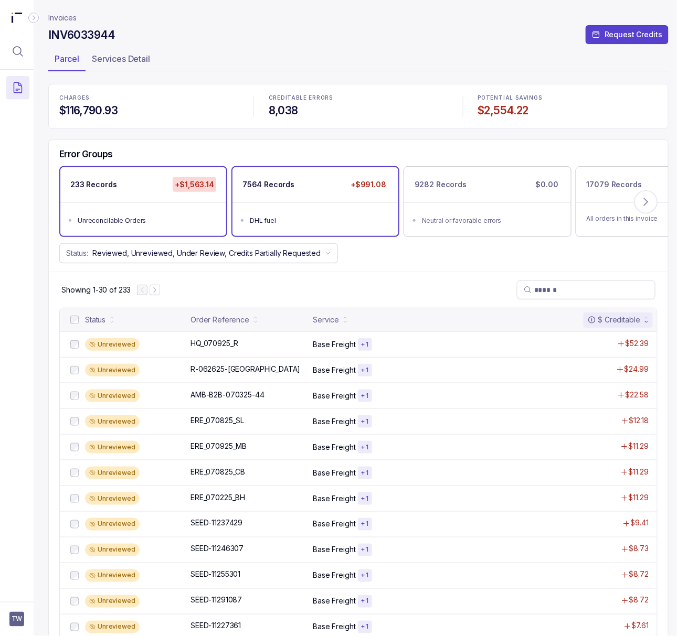
click at [318, 213] on ul "DHL fuel" at bounding box center [315, 219] width 166 height 34
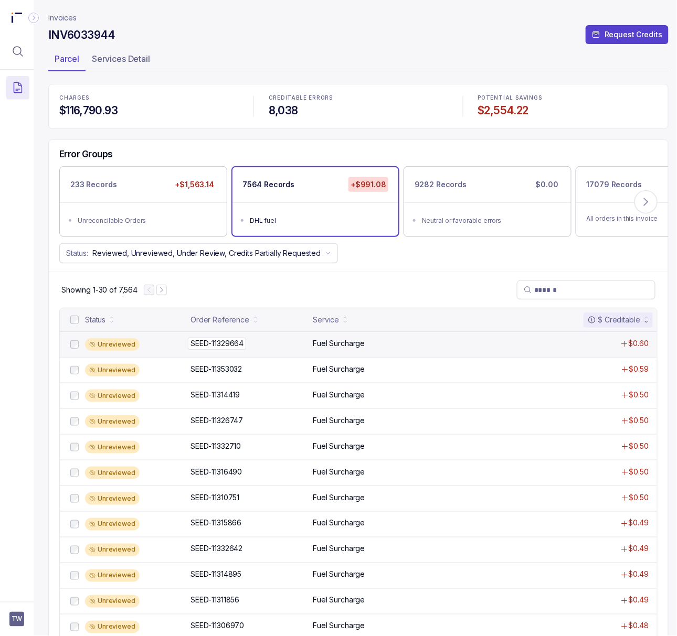
click at [243, 348] on p "SEED-11329664" at bounding box center [217, 344] width 58 height 12
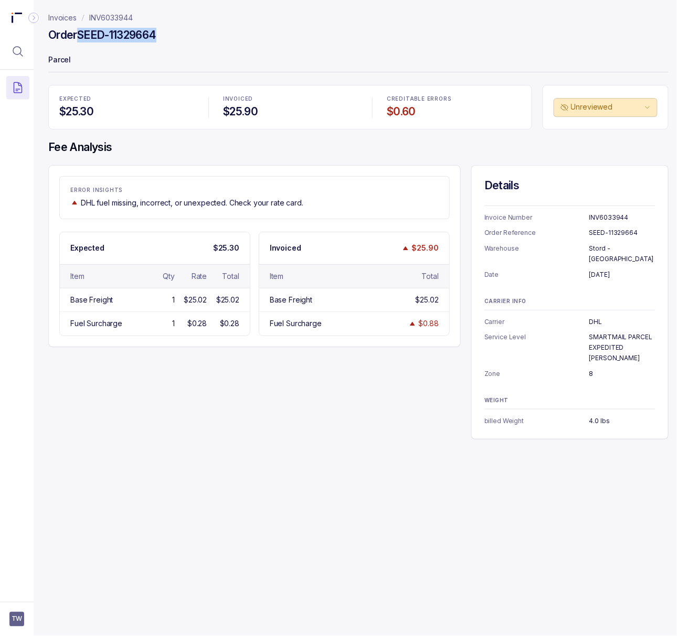
drag, startPoint x: 80, startPoint y: 37, endPoint x: 193, endPoint y: 39, distance: 112.8
click at [193, 39] on div "Order SEED-11329664" at bounding box center [358, 36] width 620 height 19
drag, startPoint x: 586, startPoint y: 265, endPoint x: 639, endPoint y: 263, distance: 52.5
click at [639, 270] on li "Date July 15, 2025" at bounding box center [569, 275] width 171 height 10
click at [606, 270] on p "[DATE]" at bounding box center [622, 275] width 66 height 10
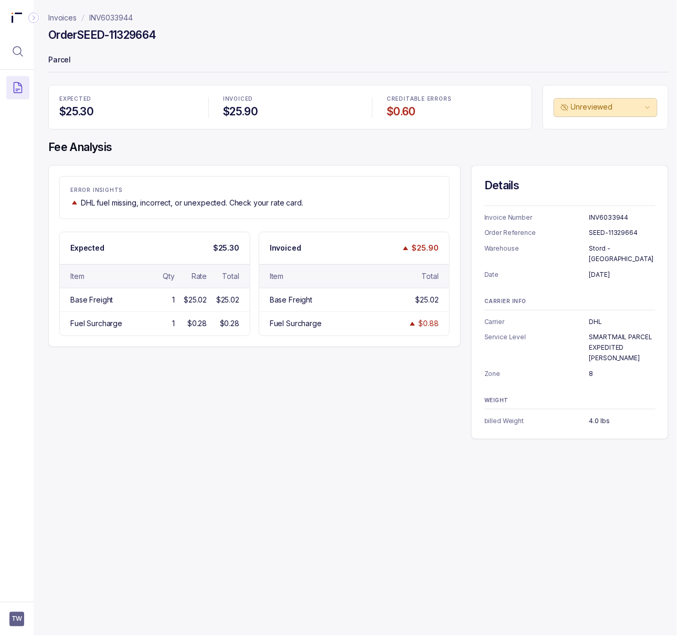
click at [606, 270] on p "[DATE]" at bounding box center [622, 275] width 66 height 10
click at [593, 317] on p "DHL" at bounding box center [622, 322] width 66 height 10
click at [613, 335] on p "SMARTMAIL PARCEL EXPEDITED [PERSON_NAME]" at bounding box center [622, 347] width 66 height 31
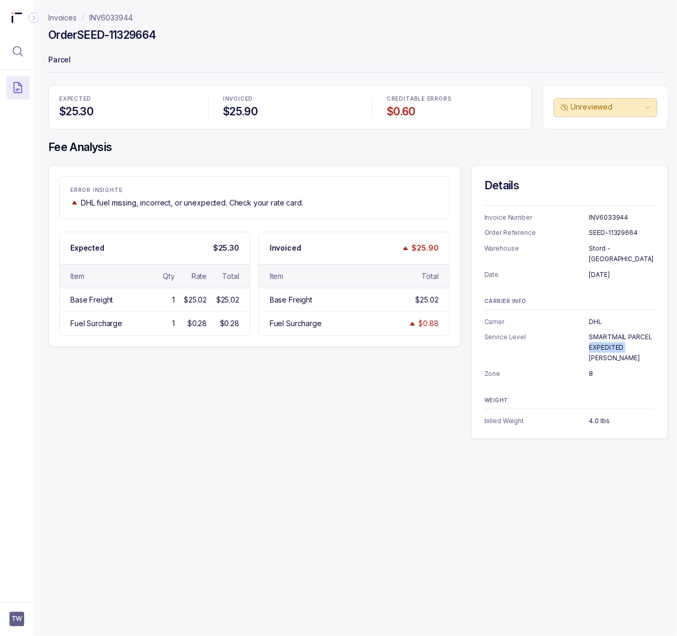
click at [613, 335] on p "SMARTMAIL PARCEL EXPEDITED [PERSON_NAME]" at bounding box center [622, 347] width 66 height 31
click at [591, 369] on p "8" at bounding box center [622, 374] width 66 height 10
click at [594, 416] on p "4.0 lbs" at bounding box center [622, 421] width 66 height 10
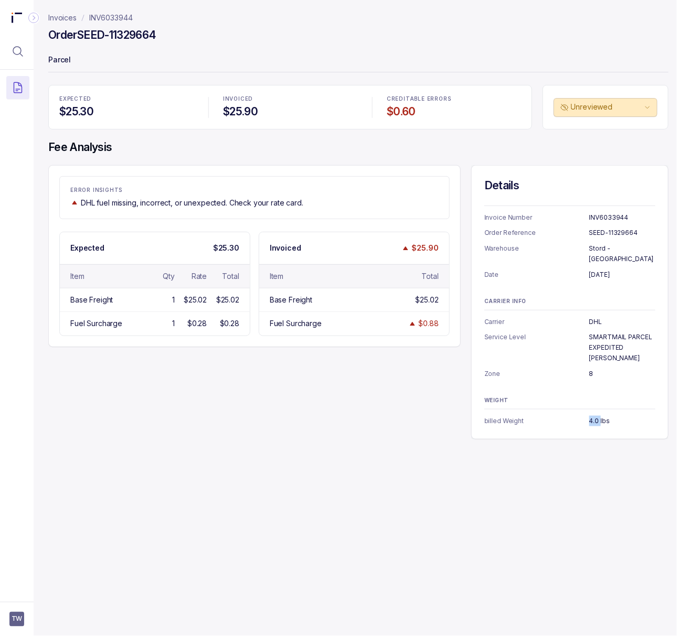
click at [594, 416] on p "4.0 lbs" at bounding box center [622, 421] width 66 height 10
click at [104, 15] on p "INV6033944" at bounding box center [111, 18] width 44 height 10
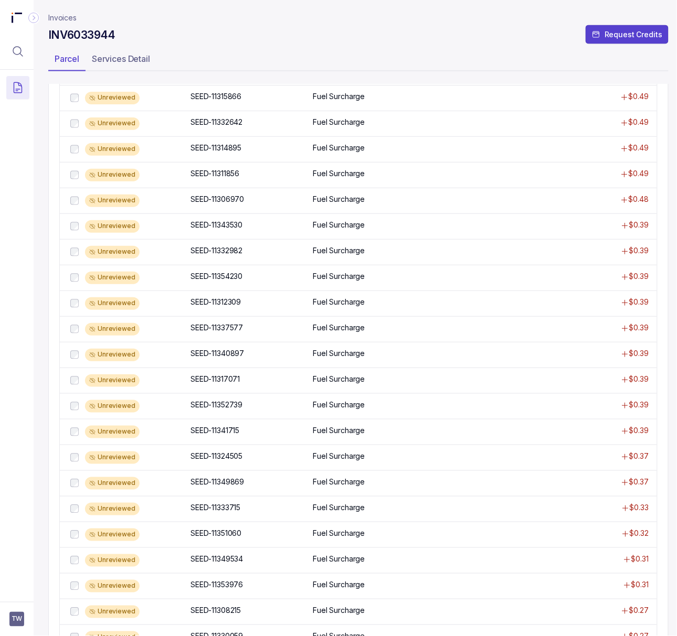
scroll to position [496, 2]
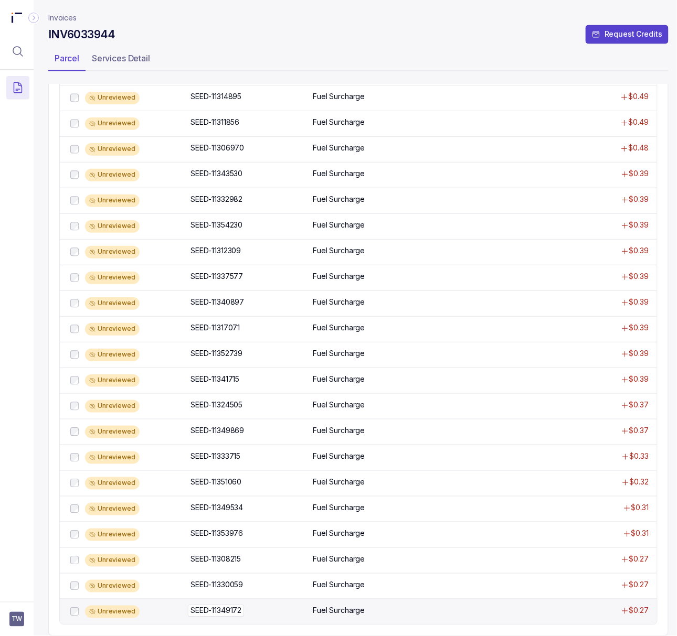
click at [227, 605] on p "SEED-11349172" at bounding box center [216, 611] width 56 height 12
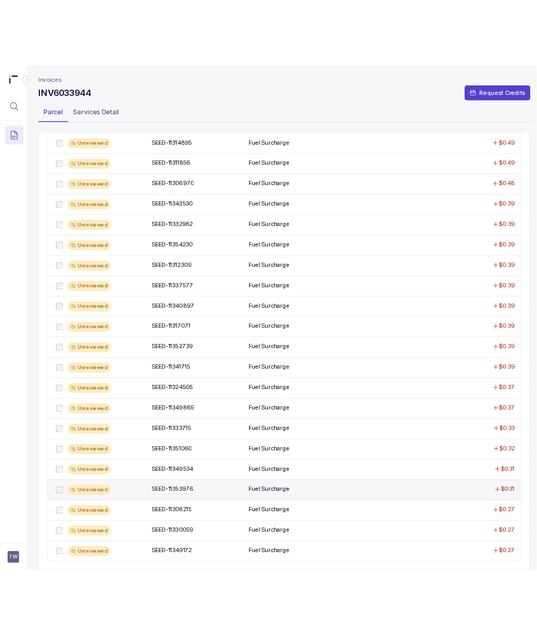
scroll to position [0, 2]
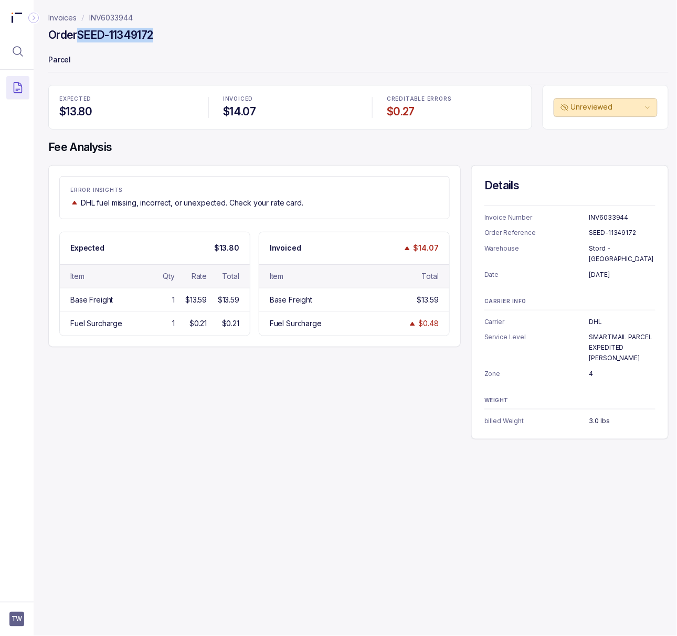
drag, startPoint x: 80, startPoint y: 37, endPoint x: 188, endPoint y: 36, distance: 108.0
click at [188, 36] on div "Order SEED-11349172" at bounding box center [358, 36] width 620 height 19
drag, startPoint x: 587, startPoint y: 265, endPoint x: 642, endPoint y: 263, distance: 54.6
click at [642, 270] on li "Date July 16, 2025" at bounding box center [569, 275] width 171 height 10
click at [596, 270] on p "July 16, 2025" at bounding box center [622, 275] width 66 height 10
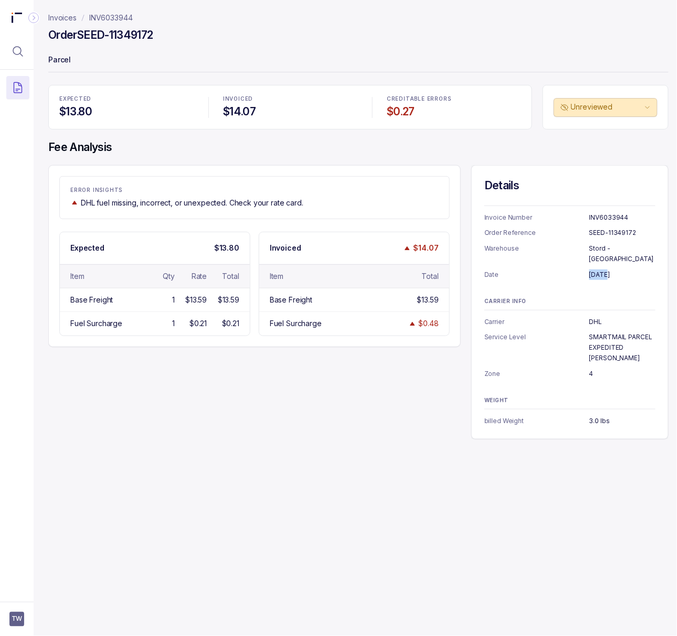
click at [596, 270] on p "July 16, 2025" at bounding box center [622, 275] width 66 height 10
click at [591, 369] on p "4" at bounding box center [622, 374] width 66 height 10
click at [595, 416] on p "3.0 lbs" at bounding box center [622, 421] width 66 height 10
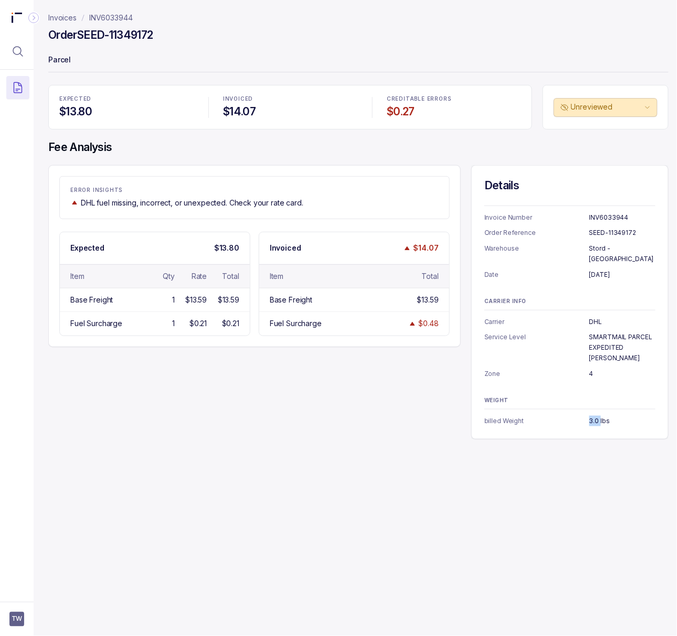
click at [595, 416] on p "3.0 lbs" at bounding box center [622, 421] width 66 height 10
click at [113, 14] on p "INV6033944" at bounding box center [111, 18] width 44 height 10
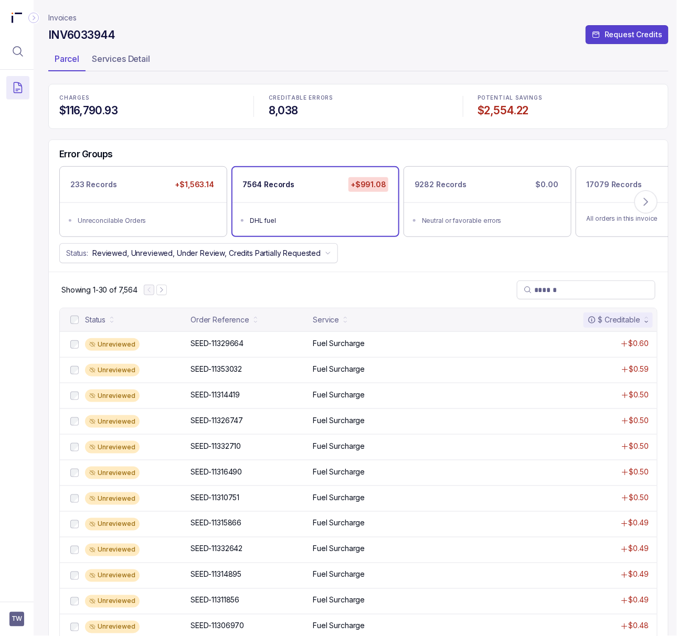
click at [484, 113] on h4 "$2,554.22" at bounding box center [567, 110] width 179 height 15
click at [21, 46] on icon "Menu Icon Button MagnifyingGlassIcon" at bounding box center [18, 51] width 13 height 13
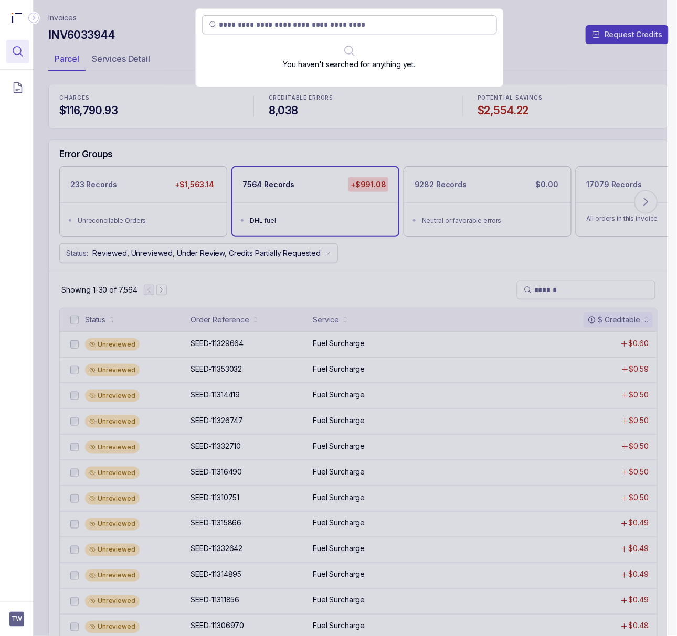
click at [263, 24] on input "search" at bounding box center [354, 24] width 271 height 10
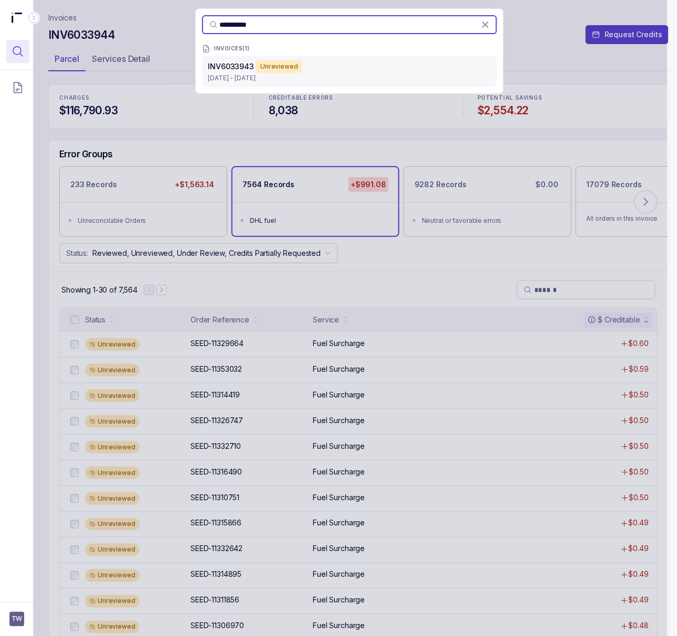
type input "**********"
click at [240, 74] on p "[DATE] - [DATE]" at bounding box center [349, 78] width 282 height 10
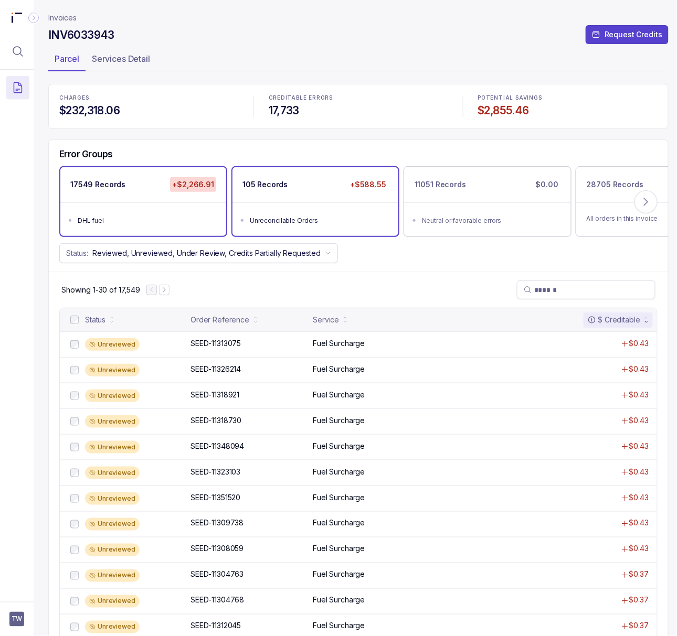
click at [306, 209] on ul "Unreconcilable Orders" at bounding box center [315, 219] width 166 height 34
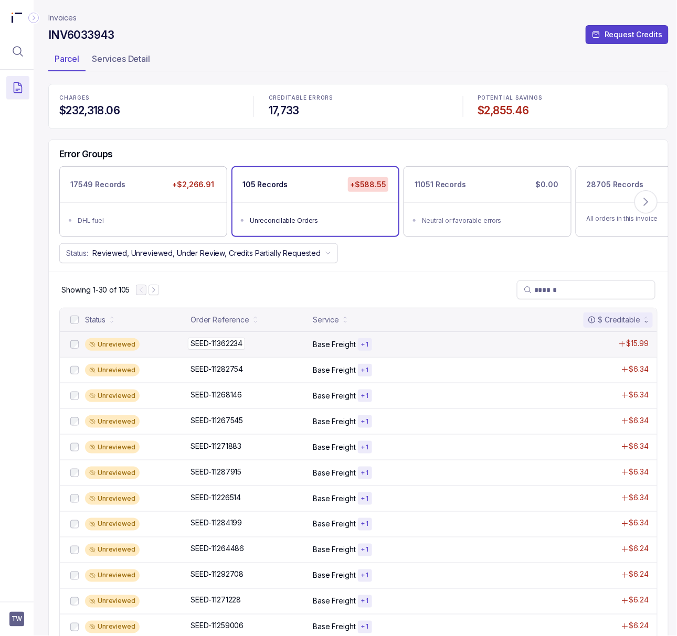
click at [235, 342] on p "SEED-11362234" at bounding box center [216, 344] width 57 height 12
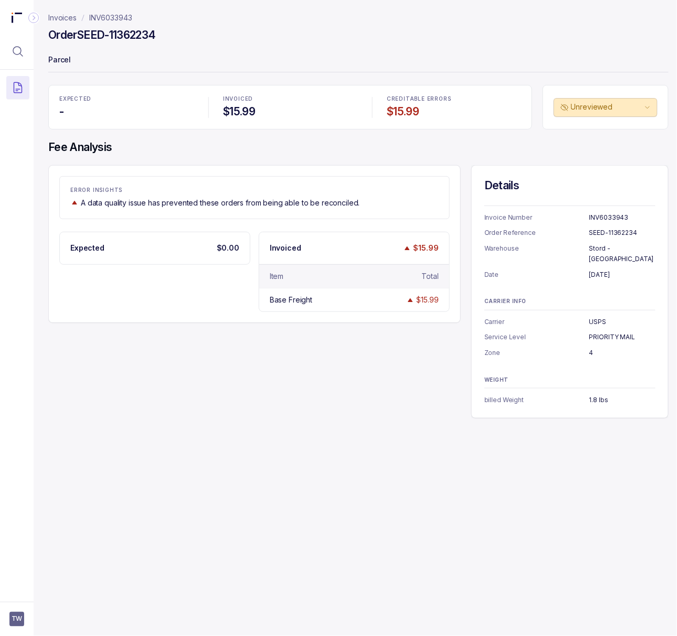
click at [522, 486] on div "Invoices INV6033943 Order SEED-11362234 Parcel EXPECTED - INVOICED $15.99 CREDI…" at bounding box center [353, 318] width 645 height 636
drag, startPoint x: 349, startPoint y: 607, endPoint x: 340, endPoint y: 650, distance: 43.8
click at [340, 636] on html "TW Invoices INV6033943 Order SEED-11362234 Parcel EXPECTED - INVOICED $15.99 CR…" at bounding box center [338, 318] width 677 height 636
click at [65, 15] on p "Invoices" at bounding box center [62, 18] width 28 height 10
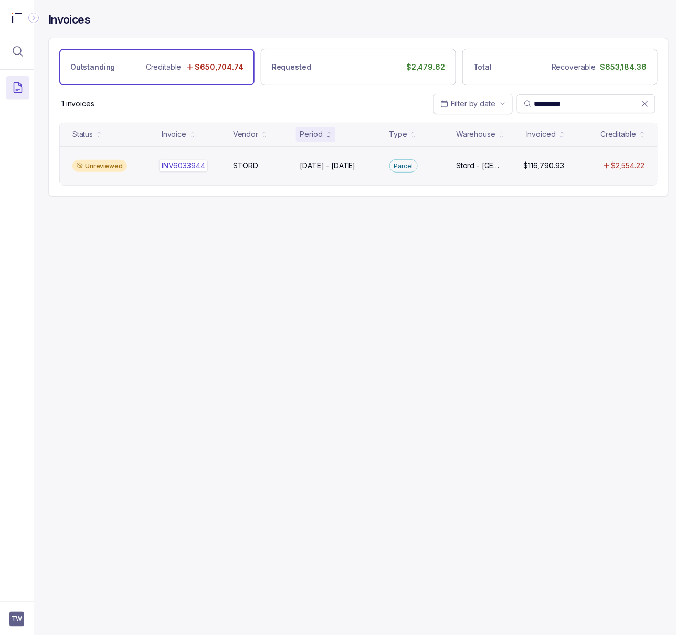
click at [174, 164] on p "INV6033944" at bounding box center [183, 166] width 49 height 12
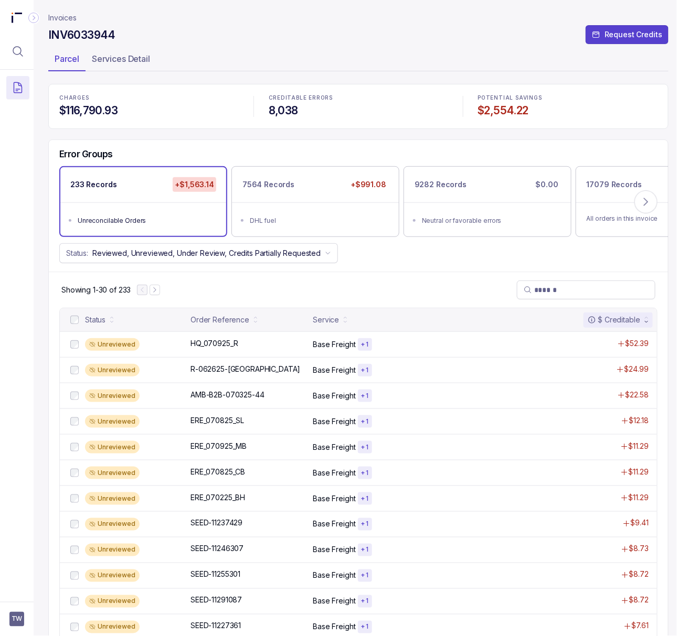
click at [61, 15] on p "Invoices" at bounding box center [62, 18] width 28 height 10
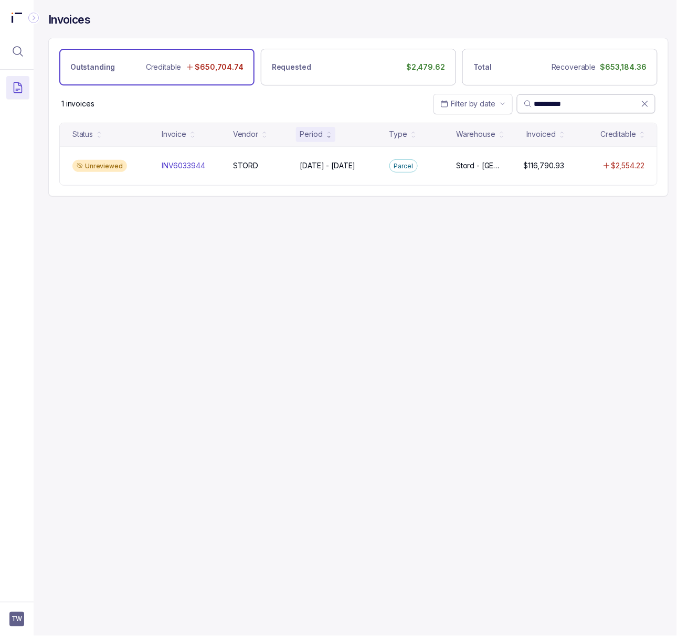
click at [565, 105] on input "**********" at bounding box center [587, 104] width 106 height 10
paste input "search"
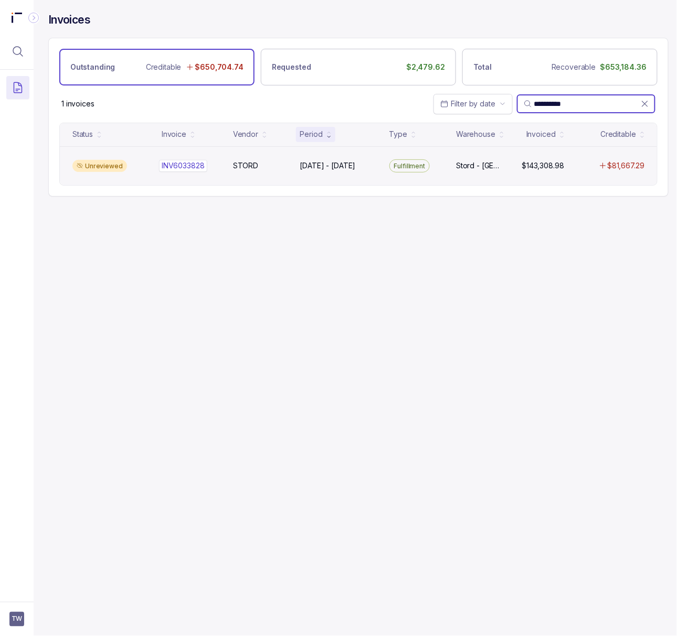
type input "**********"
click at [171, 165] on p "INV6033828" at bounding box center [183, 166] width 48 height 12
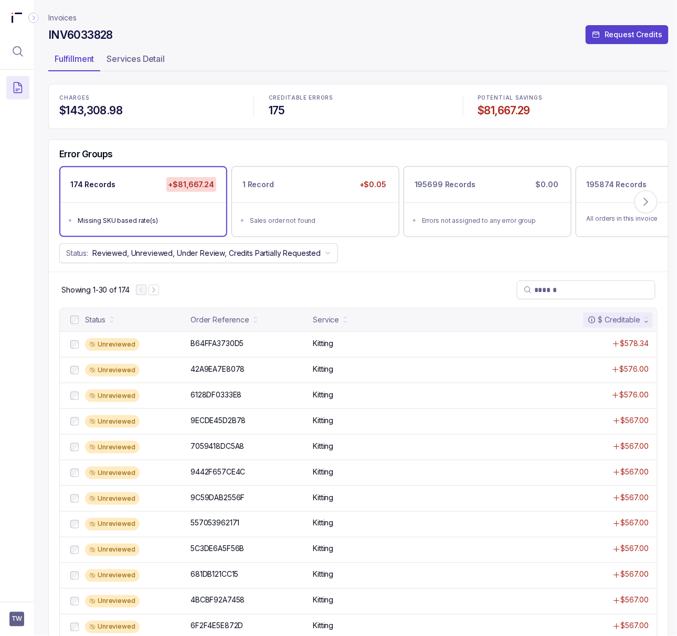
click at [89, 35] on h4 "INV6033828" at bounding box center [80, 35] width 65 height 15
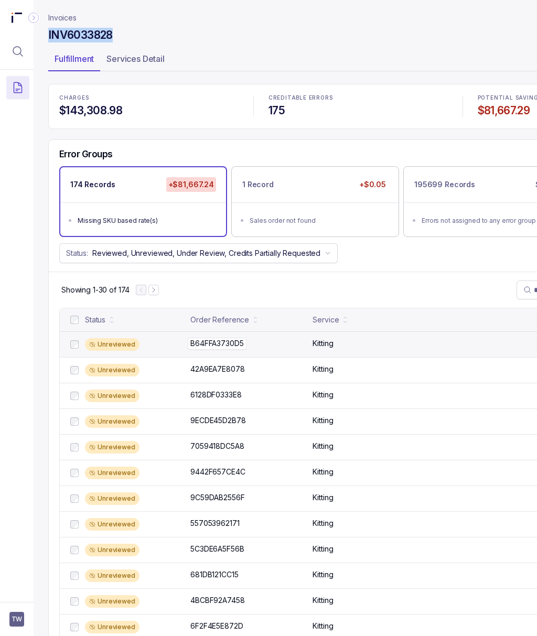
click at [237, 348] on p "B64FFA3730D5" at bounding box center [217, 344] width 58 height 12
click at [210, 347] on p "B64FFA3730D5" at bounding box center [217, 344] width 58 height 12
click at [213, 343] on p "B64FFA3730D5" at bounding box center [217, 344] width 58 height 12
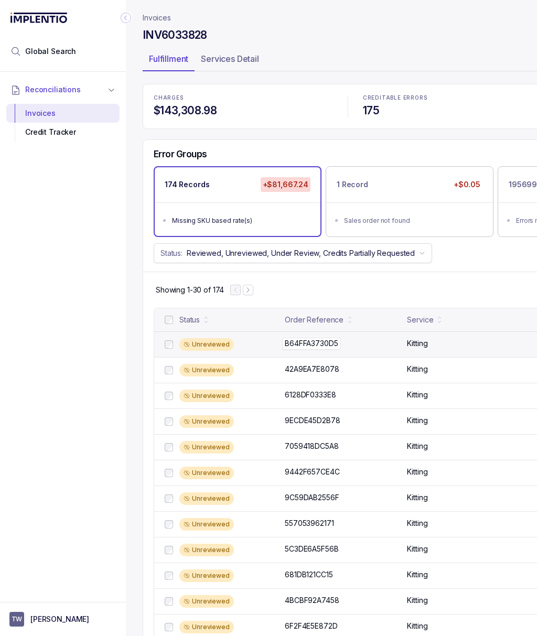
click at [314, 345] on p "B64FFA3730D5" at bounding box center [311, 344] width 58 height 12
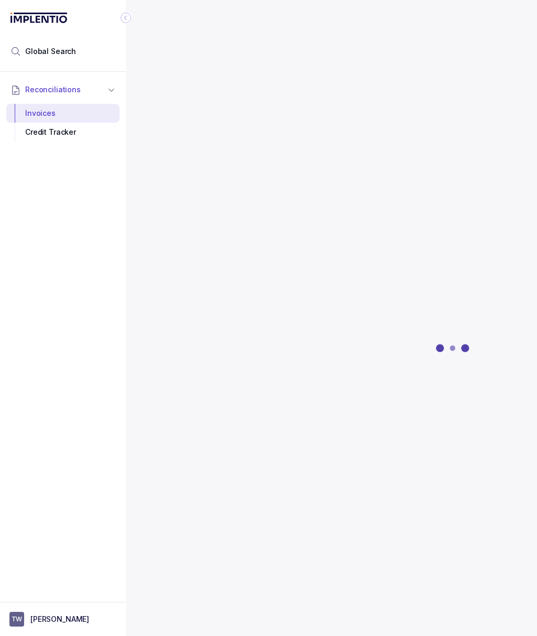
click at [124, 16] on icon "Collapse Icon" at bounding box center [126, 18] width 10 height 10
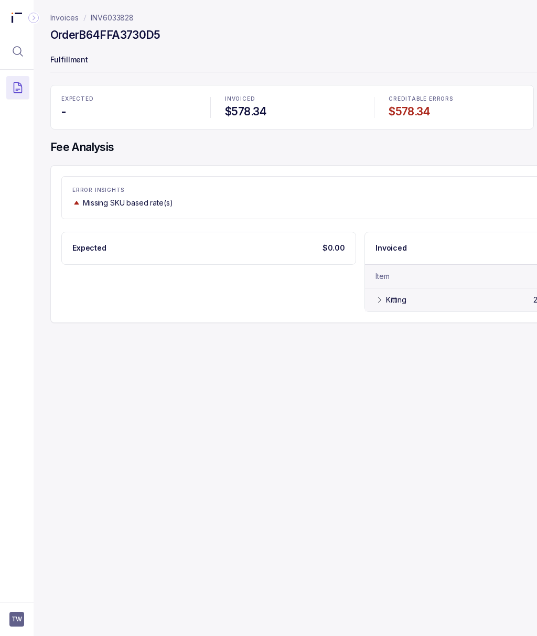
click at [406, 299] on div "Kitting" at bounding box center [396, 300] width 20 height 10
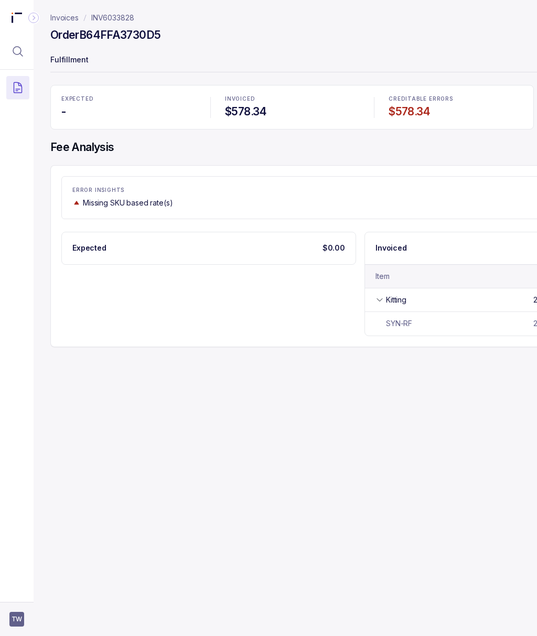
click at [12, 621] on span "TW" at bounding box center [16, 619] width 15 height 15
click at [38, 599] on p "Logout" at bounding box center [69, 596] width 87 height 10
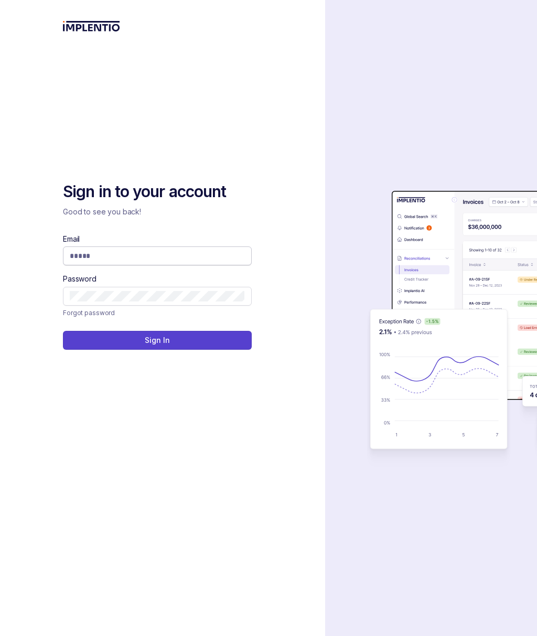
click at [100, 252] on input "Email" at bounding box center [157, 256] width 175 height 10
click at [0, 636] on com-1password-button at bounding box center [0, 636] width 0 height 0
type input "**********"
